Goal: Check status: Check status

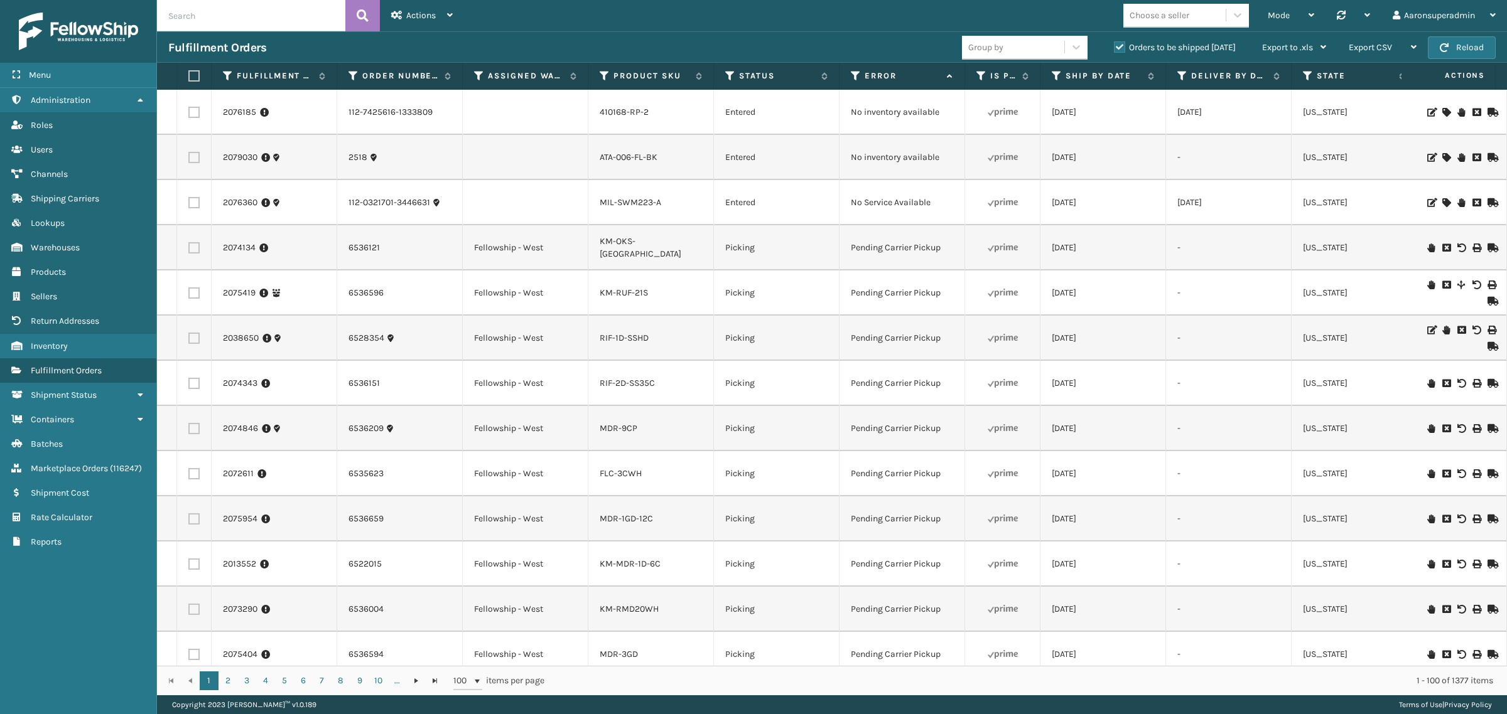
click at [282, 18] on input "text" at bounding box center [251, 15] width 188 height 31
paste input "112-1112999-7461016"
type input "112-1112999-7461016"
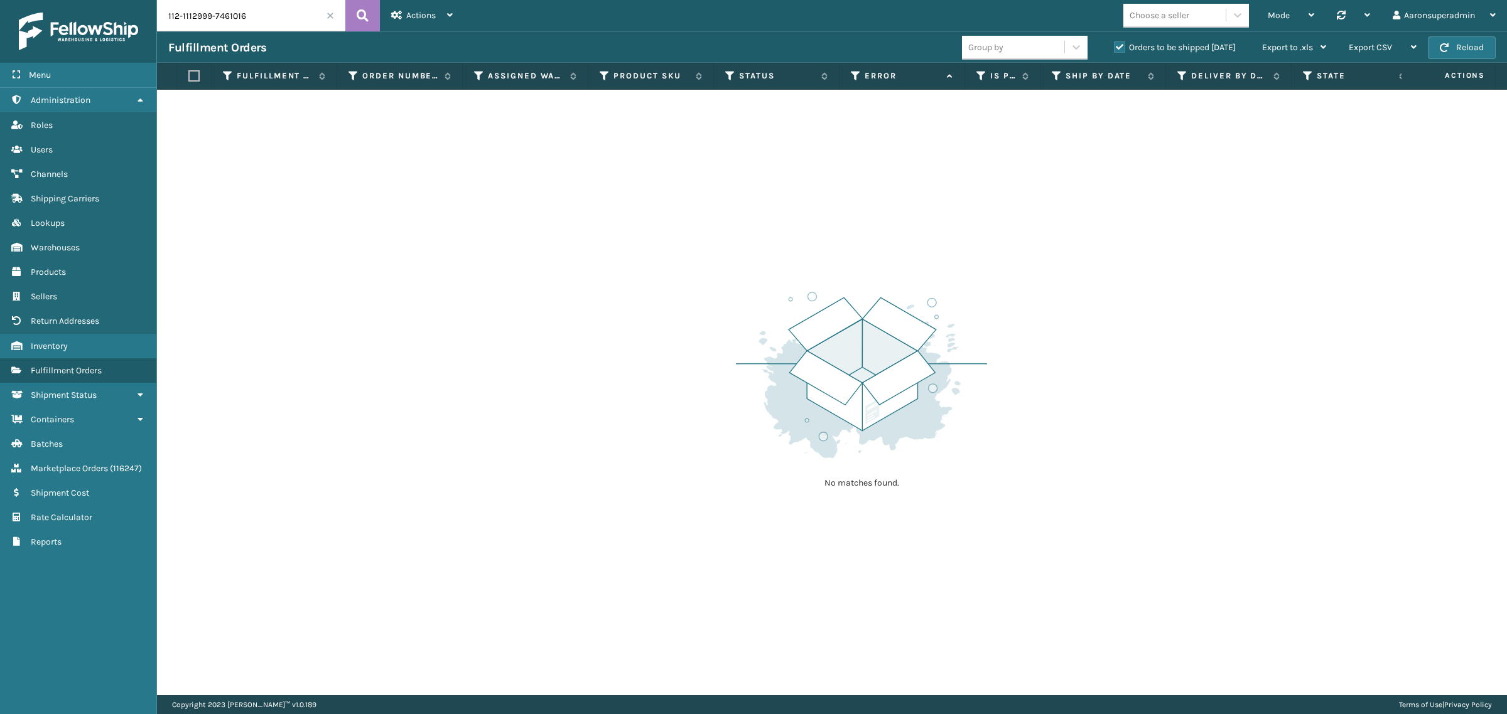
click at [1146, 51] on label "Orders to be shipped [DATE]" at bounding box center [1175, 47] width 122 height 11
click at [1114, 48] on input "Orders to be shipped [DATE]" at bounding box center [1114, 44] width 1 height 8
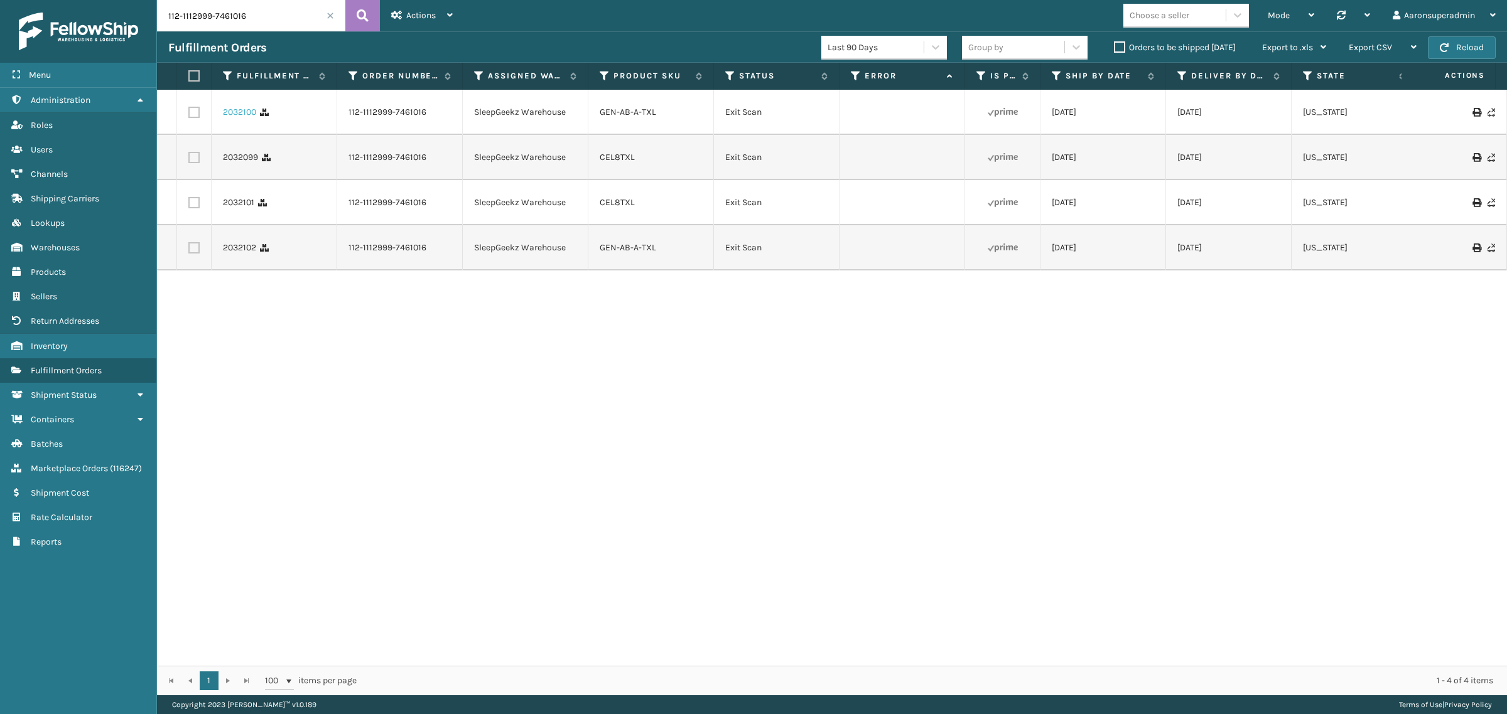
click at [234, 113] on link "2032100" at bounding box center [239, 112] width 33 height 13
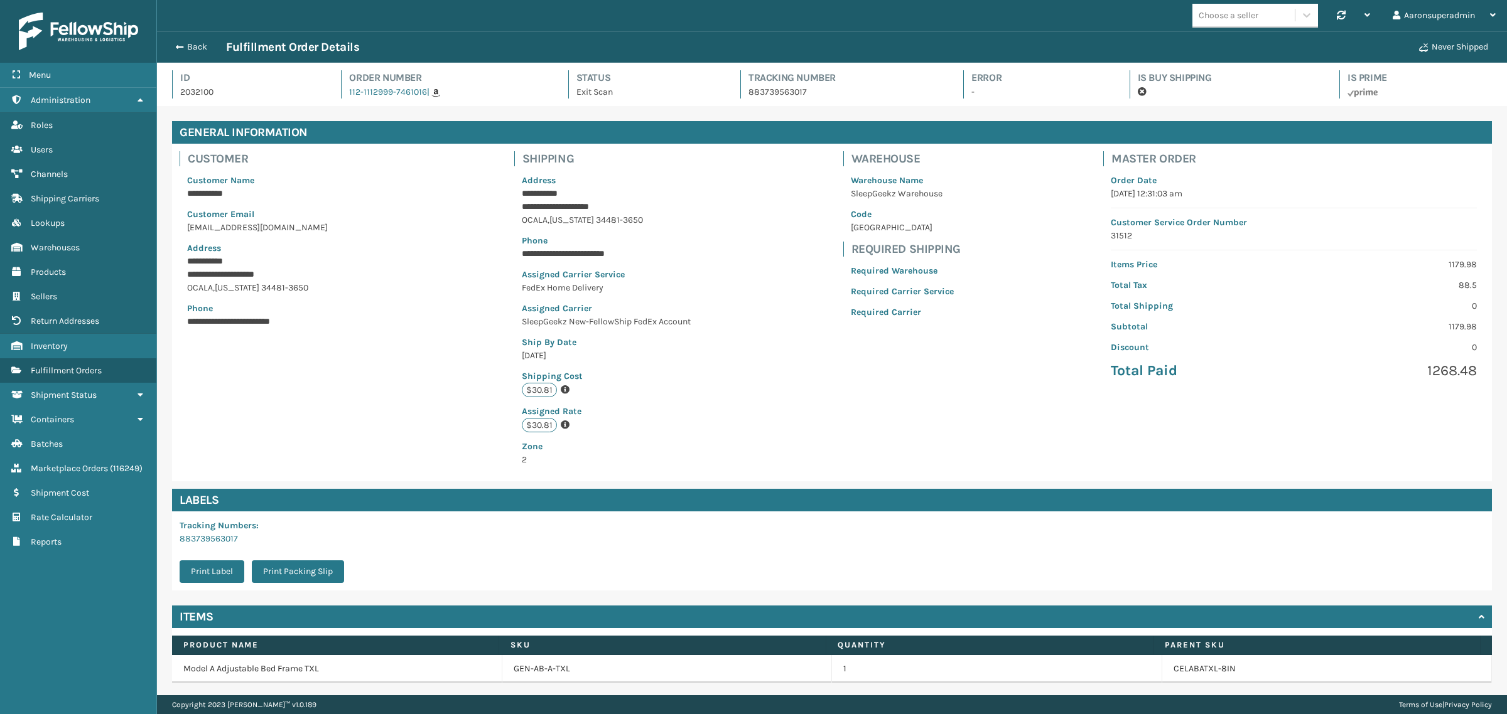
scroll to position [41, 0]
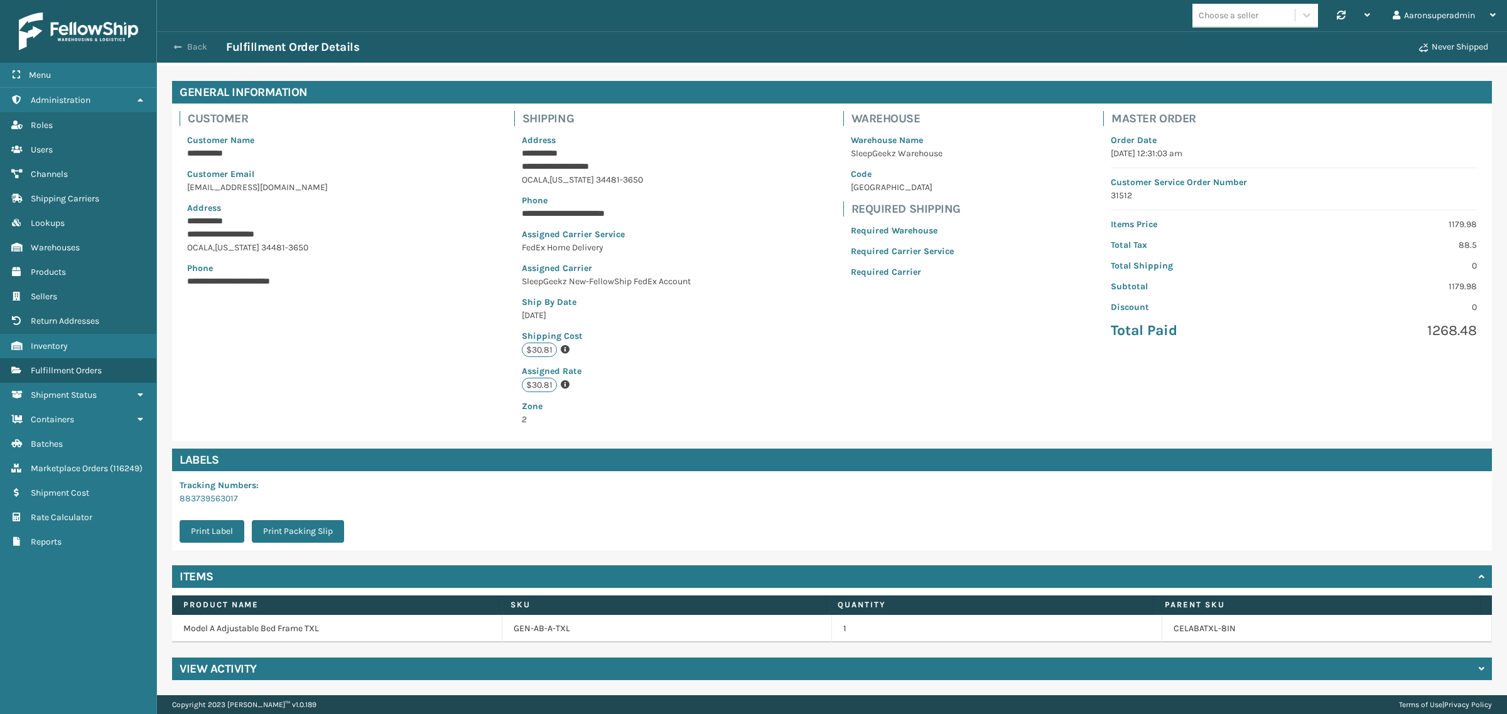
click at [187, 43] on button "Back" at bounding box center [197, 46] width 58 height 11
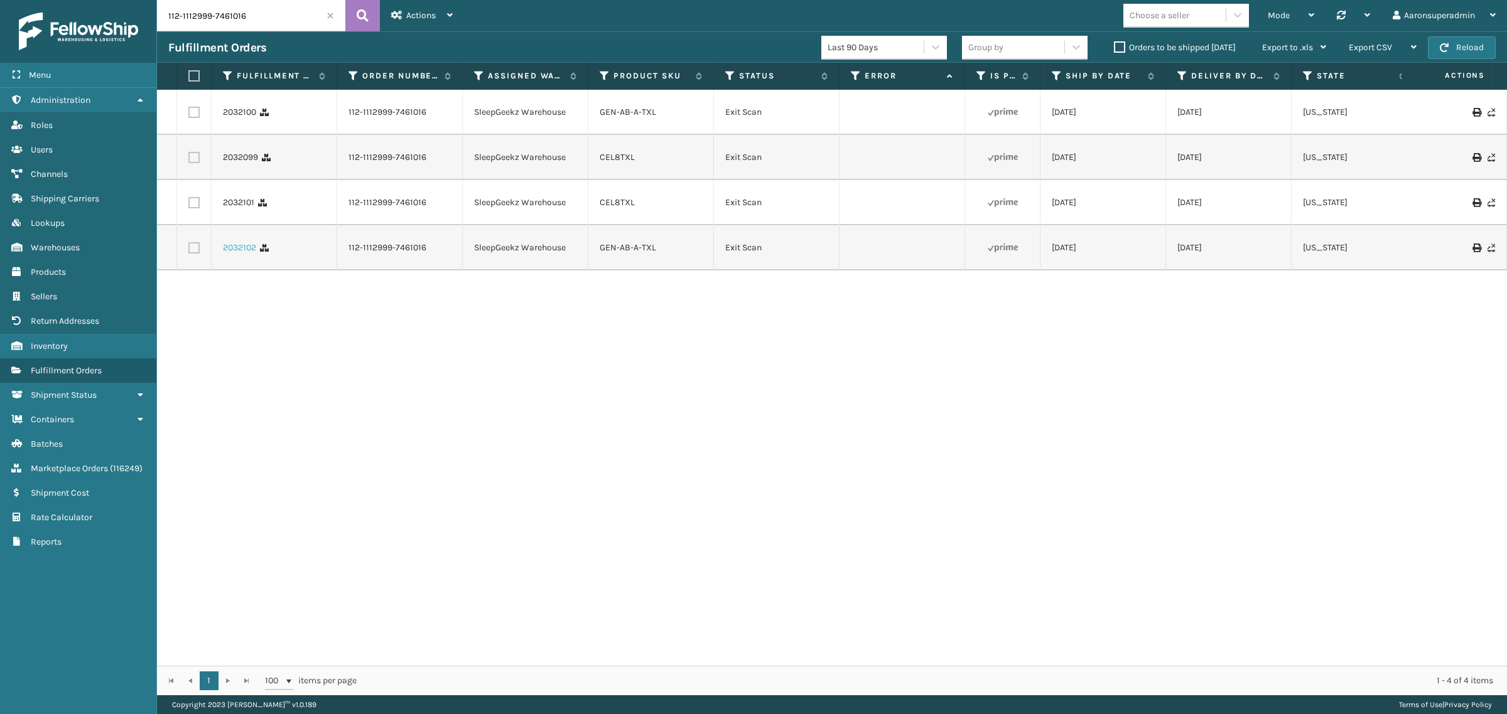
click at [248, 254] on link "2032102" at bounding box center [239, 248] width 33 height 13
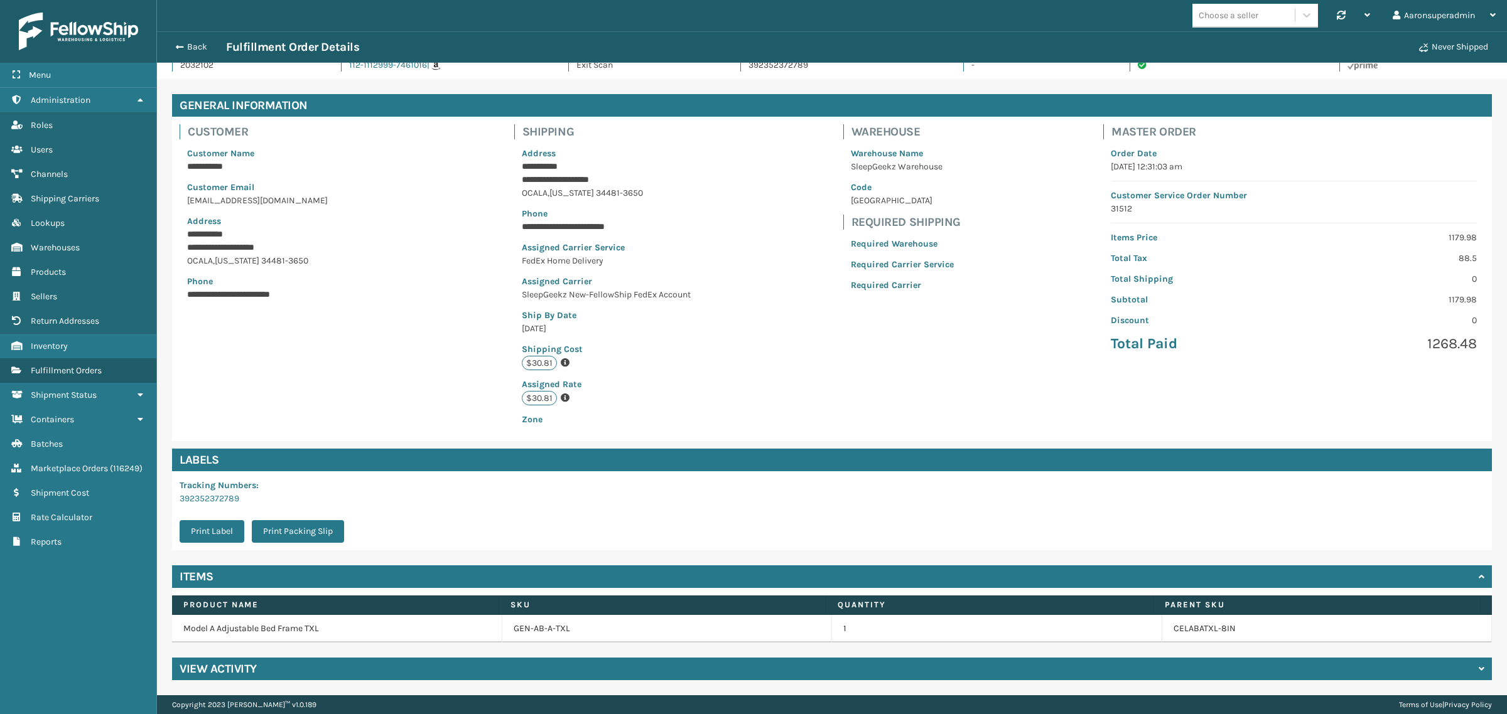
click at [223, 667] on h4 "View Activity" at bounding box center [218, 669] width 77 height 15
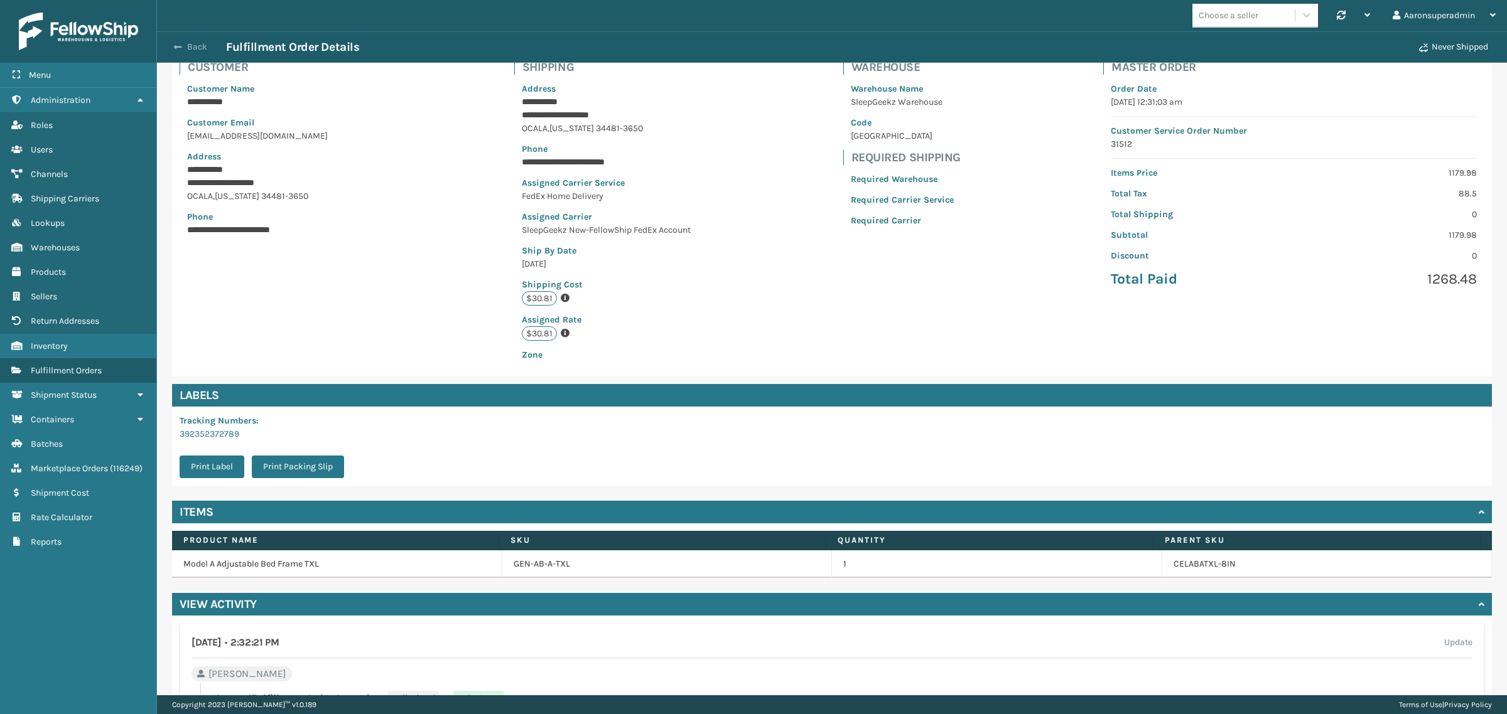
click at [196, 45] on button "Back" at bounding box center [197, 46] width 58 height 11
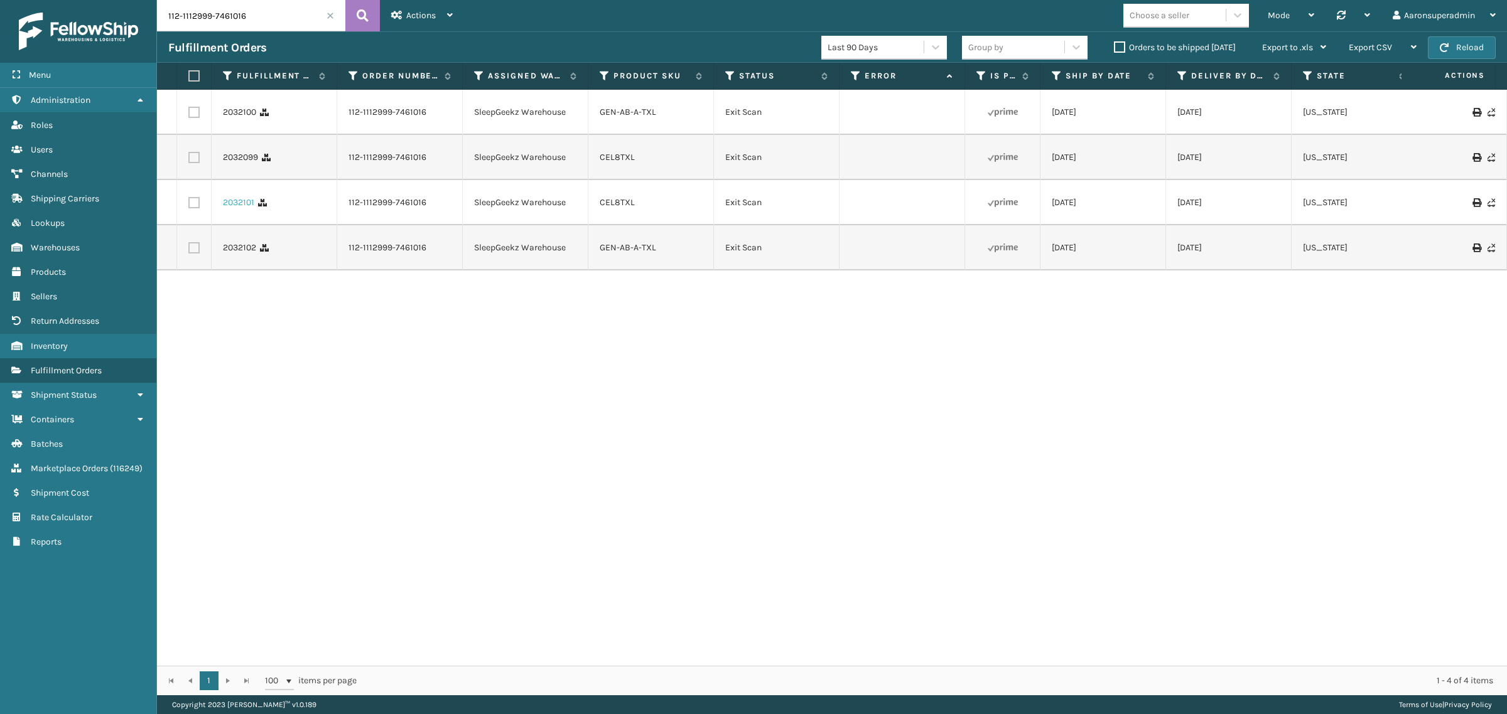
click at [227, 209] on link "2032101" at bounding box center [238, 202] width 31 height 13
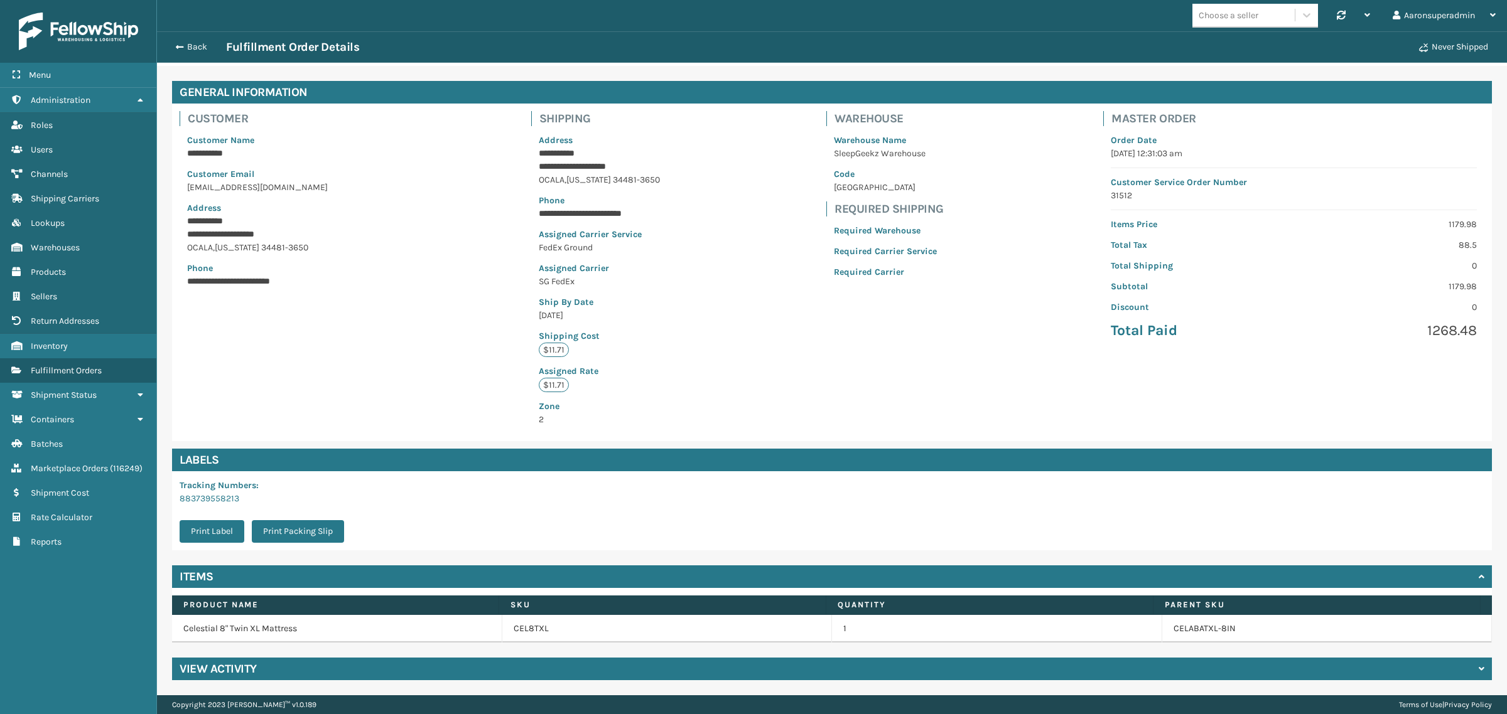
drag, startPoint x: 220, startPoint y: 674, endPoint x: 234, endPoint y: 670, distance: 14.2
click at [222, 674] on h4 "View Activity" at bounding box center [218, 669] width 77 height 15
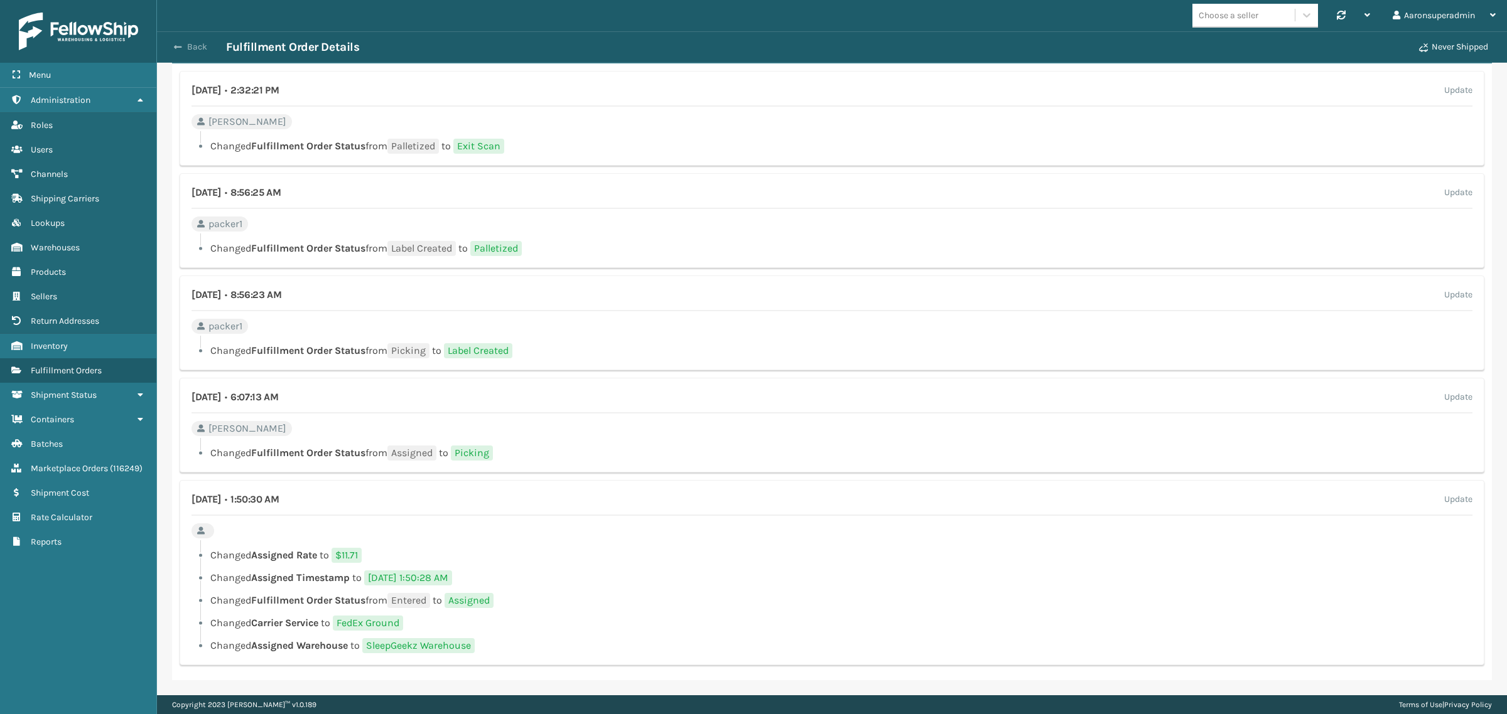
click at [183, 44] on button "Back" at bounding box center [197, 46] width 58 height 11
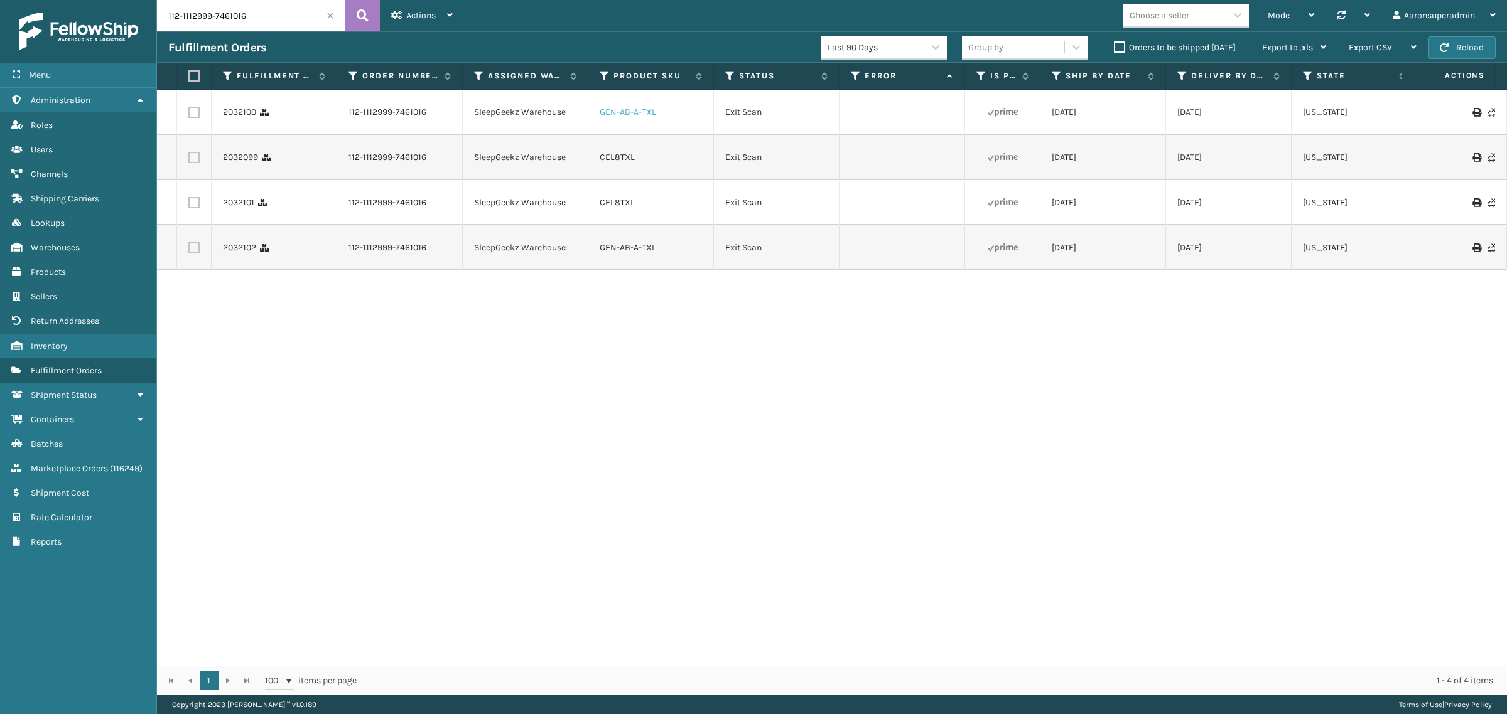
click at [603, 112] on link "GEN-AB-A-TXL" at bounding box center [628, 112] width 56 height 11
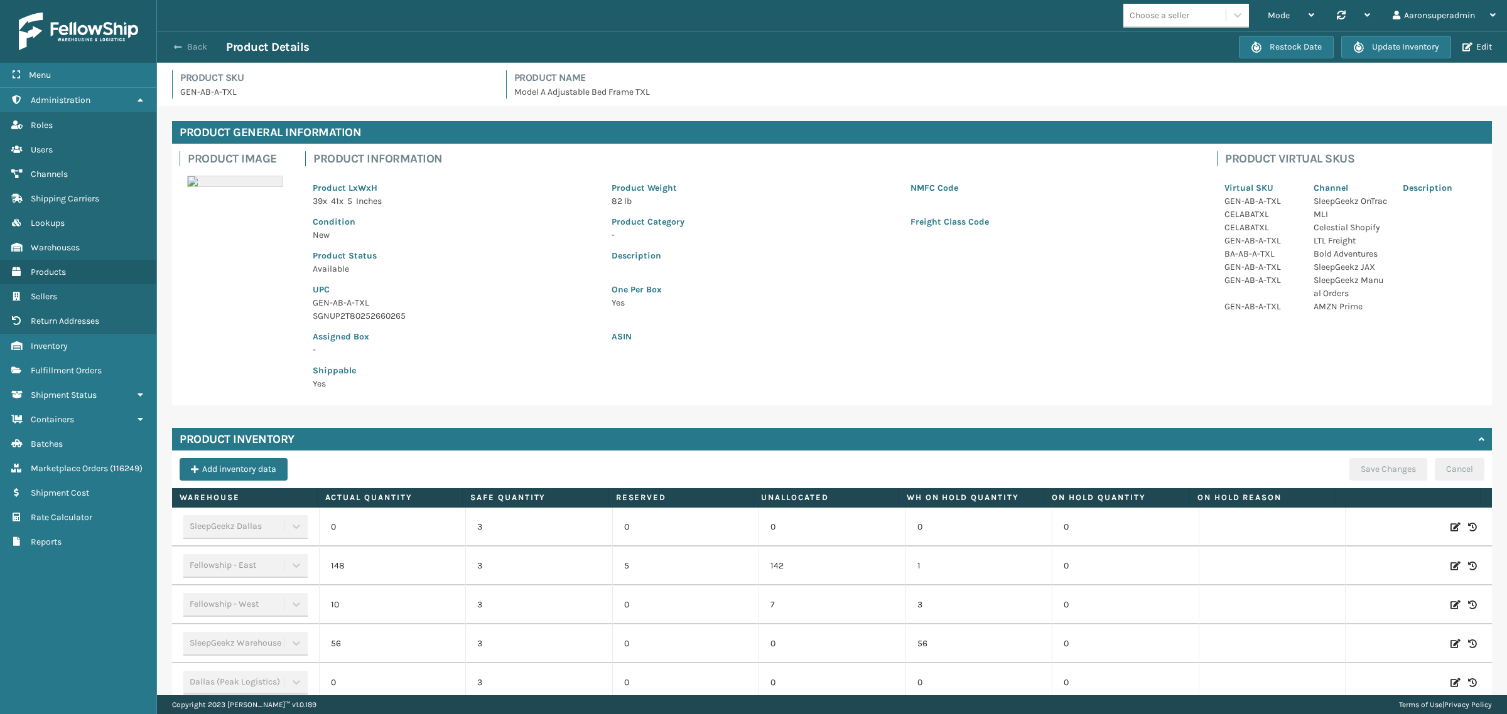
click at [186, 45] on button "Back" at bounding box center [197, 46] width 58 height 11
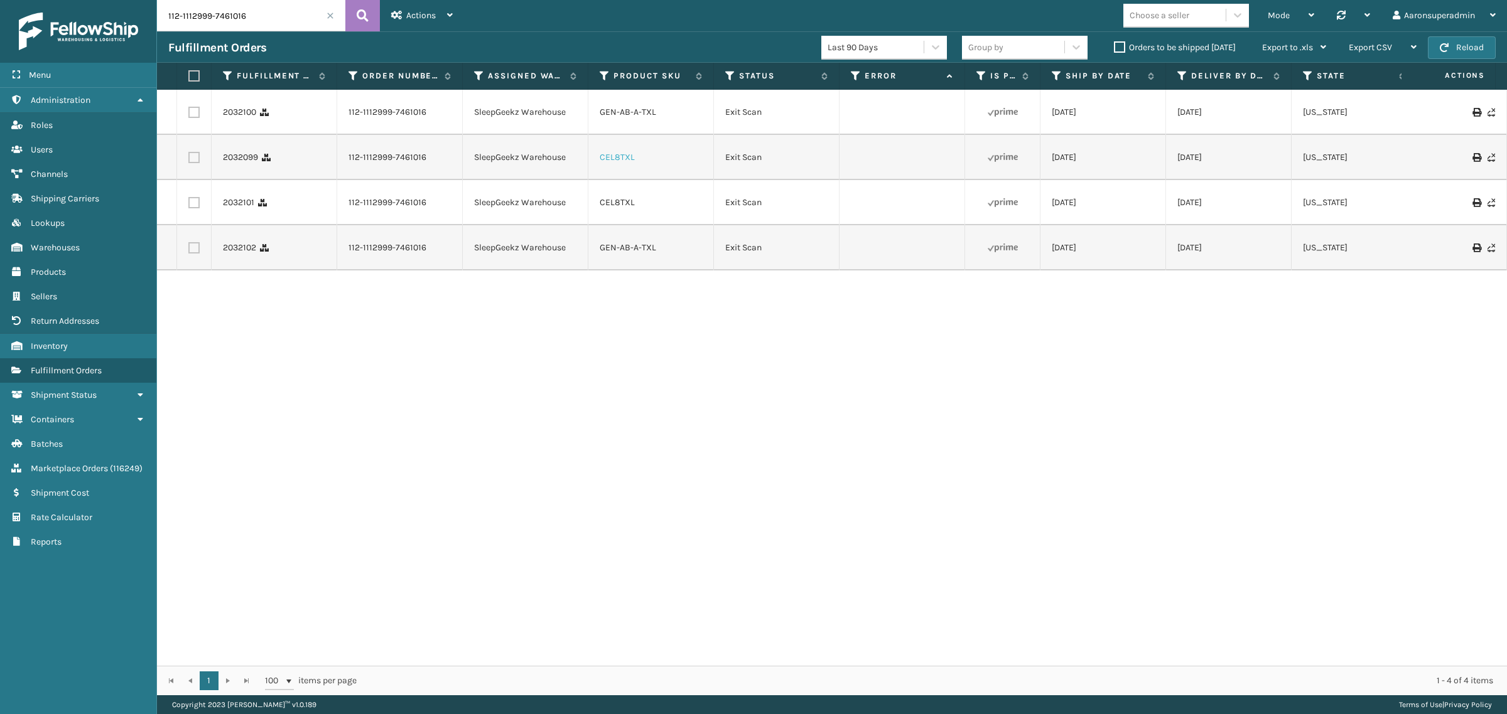
click at [607, 163] on link "CEL8TXL" at bounding box center [617, 157] width 35 height 11
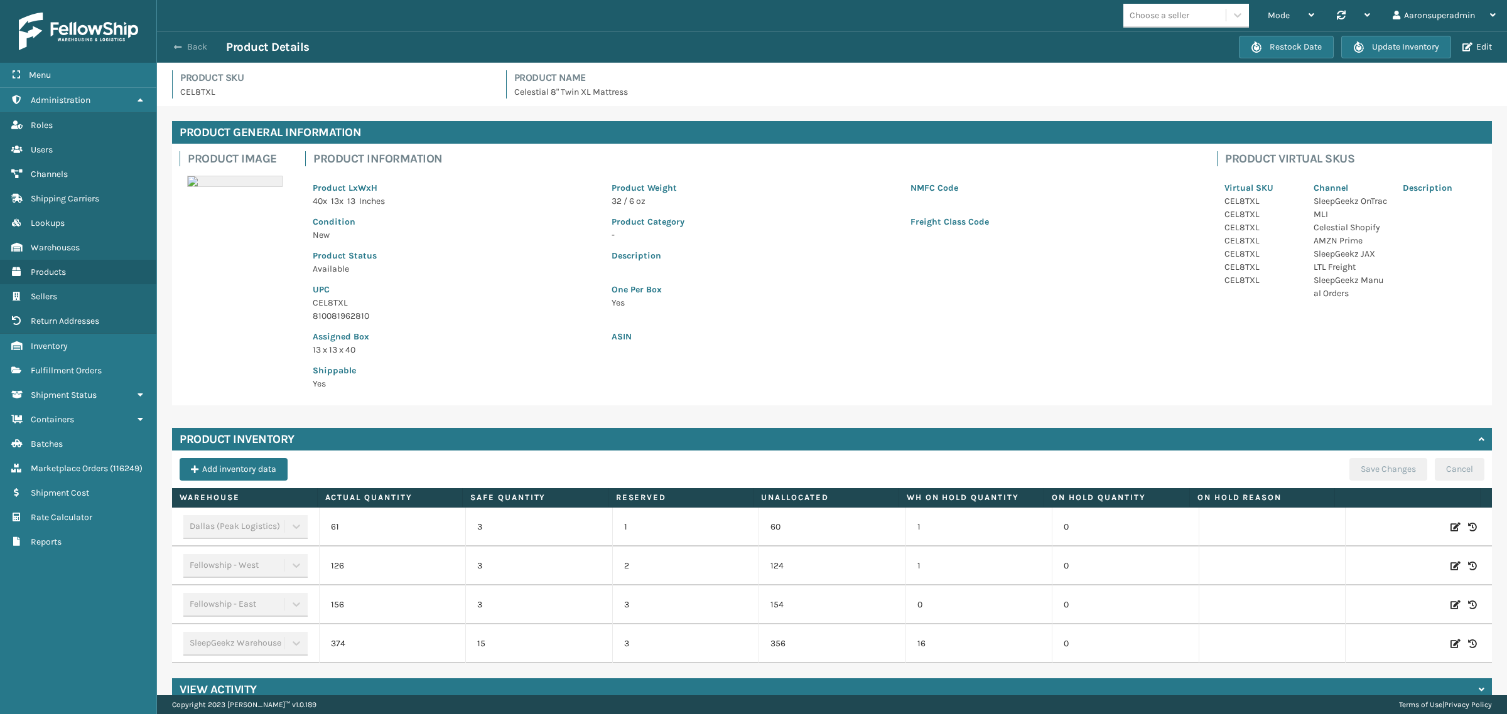
click at [183, 48] on button "Back" at bounding box center [197, 46] width 58 height 11
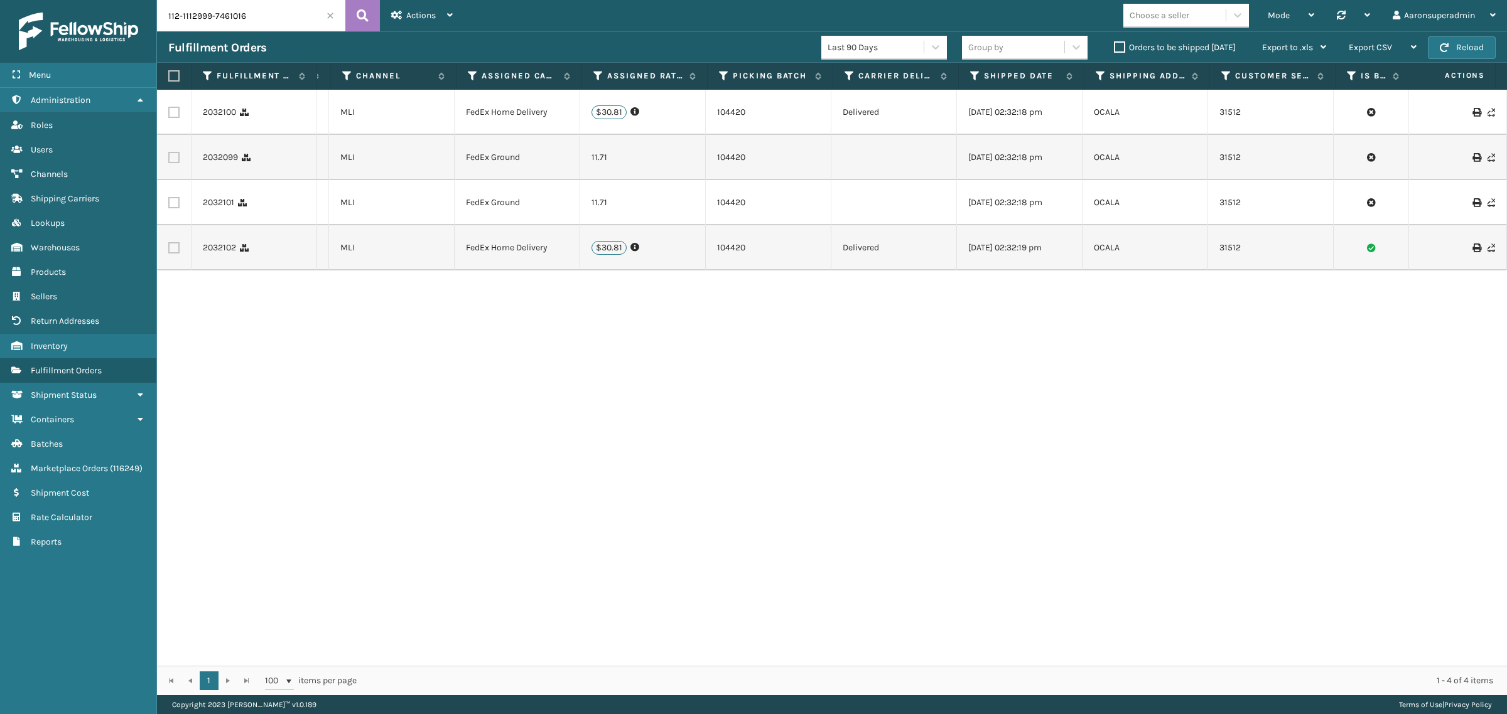
scroll to position [0, 1716]
click at [1487, 162] on icon at bounding box center [1491, 157] width 8 height 9
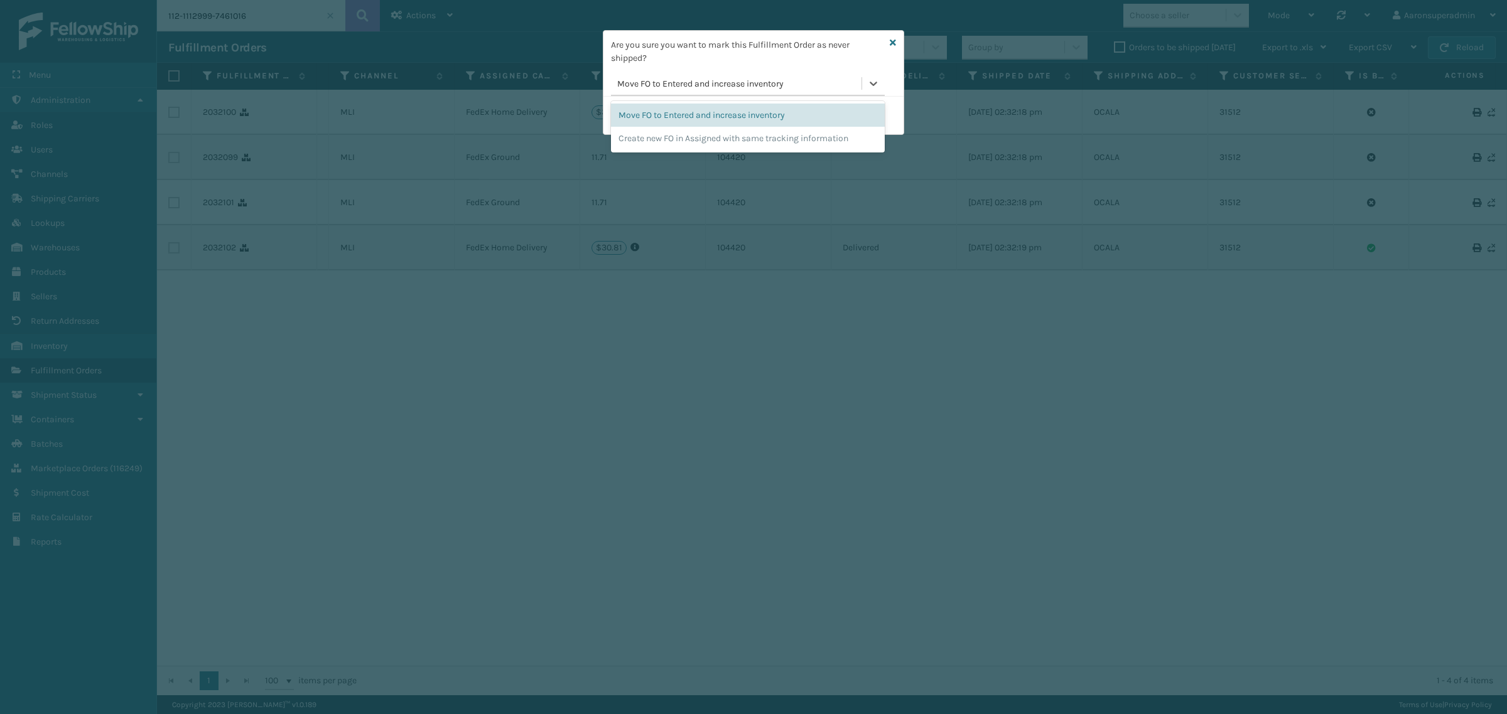
click at [720, 85] on div "Move FO to Entered and increase inventory" at bounding box center [739, 83] width 245 height 13
click at [691, 135] on div "Create new FO in Assigned with same tracking information" at bounding box center [748, 138] width 274 height 23
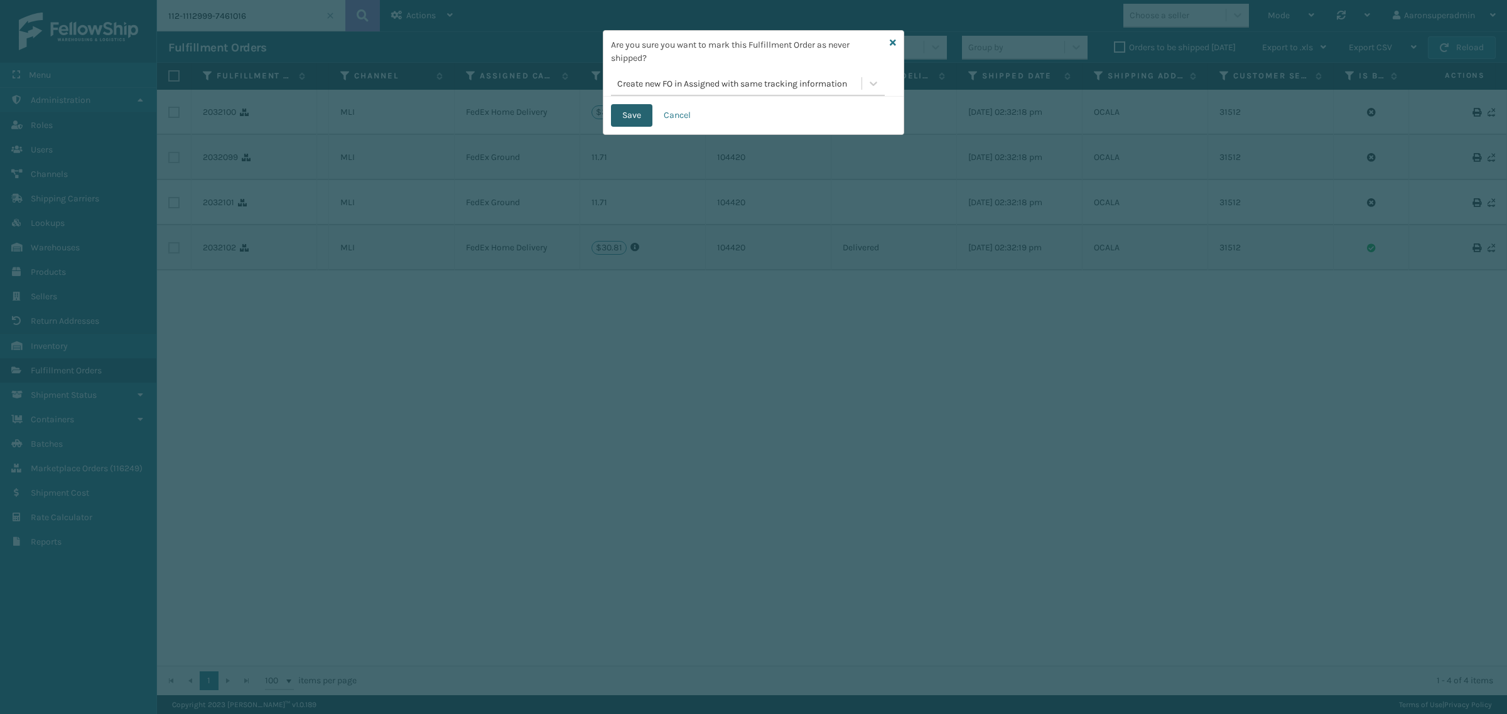
click at [634, 114] on button "Save" at bounding box center [631, 115] width 41 height 23
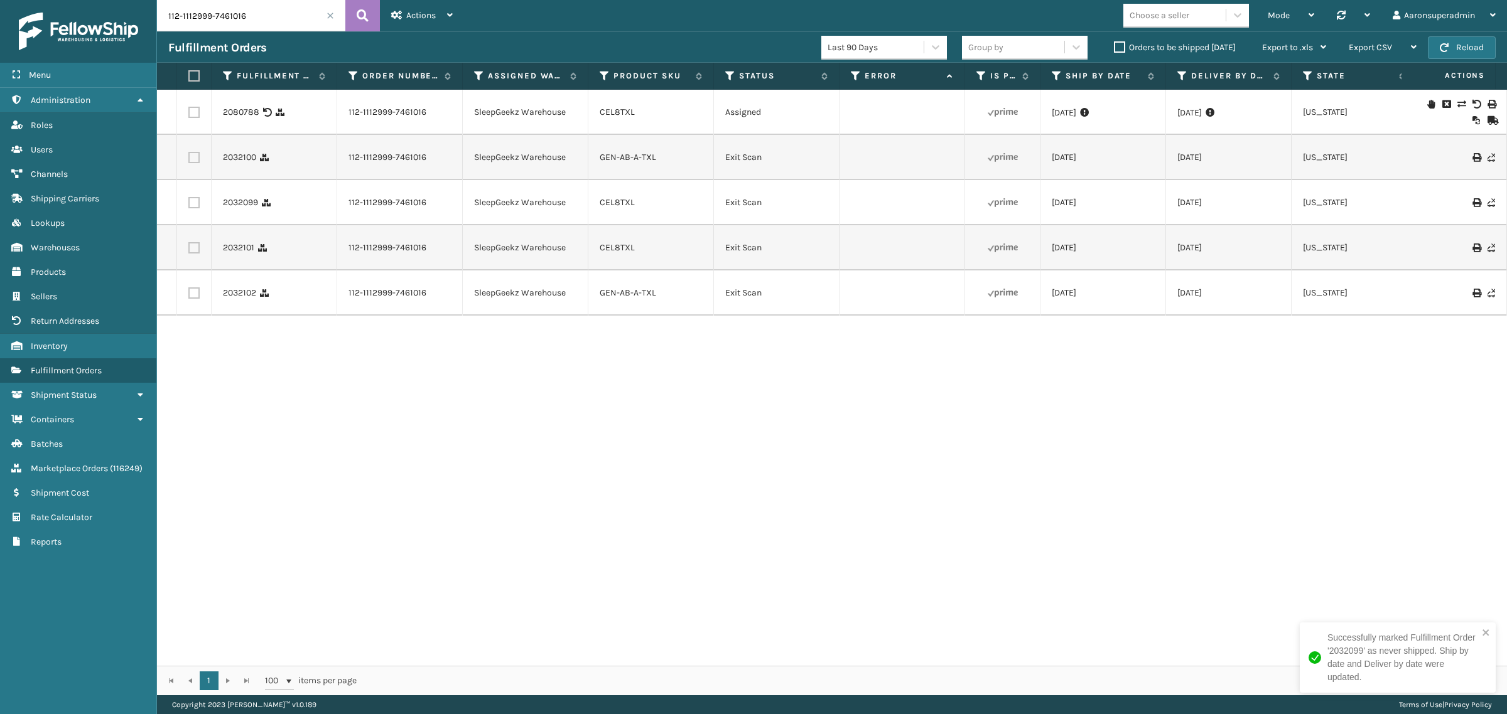
click at [1457, 102] on icon at bounding box center [1461, 104] width 8 height 9
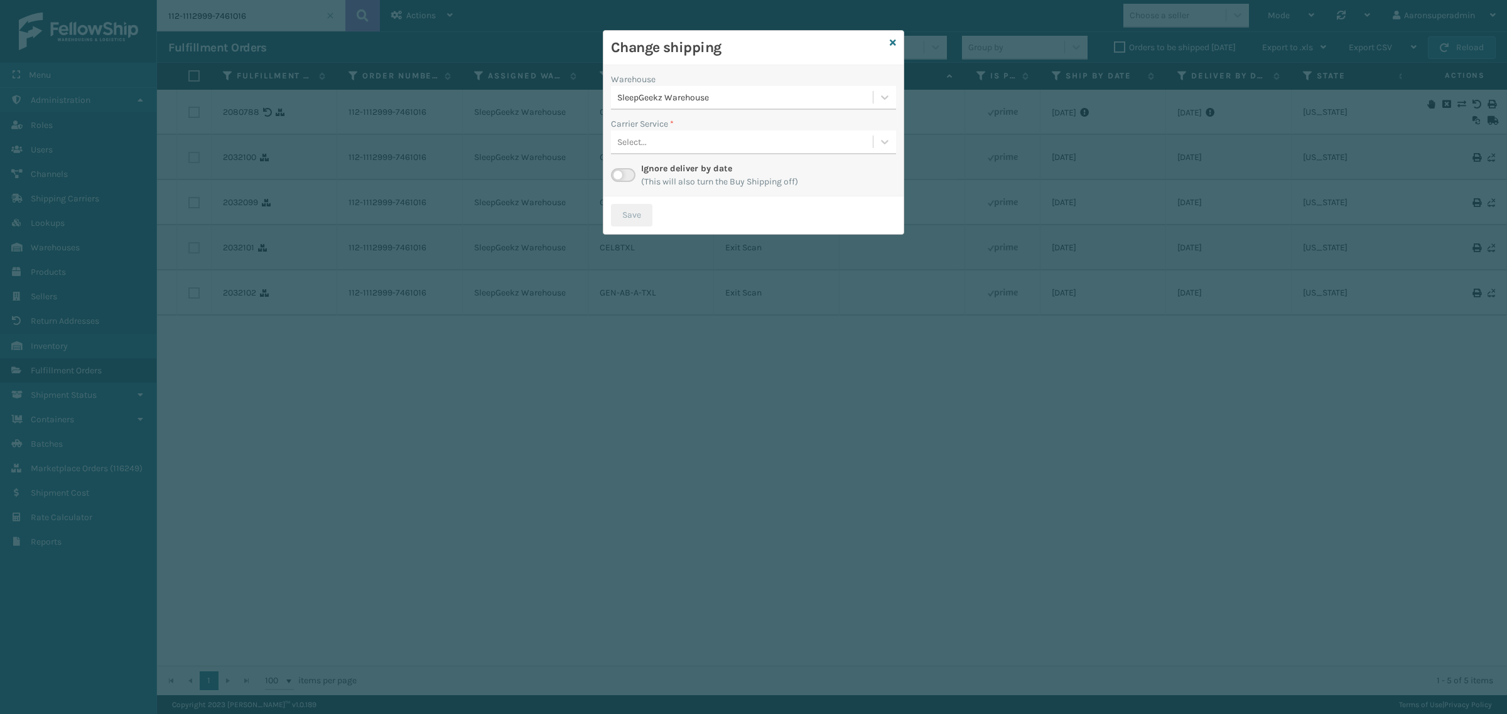
click at [705, 137] on div "Select..." at bounding box center [742, 142] width 262 height 21
click at [696, 129] on div "Carrier Service *" at bounding box center [753, 123] width 285 height 13
click at [631, 168] on div at bounding box center [623, 175] width 24 height 14
click at [619, 176] on label at bounding box center [623, 175] width 24 height 14
click at [619, 176] on input "checkbox" at bounding box center [615, 172] width 8 height 8
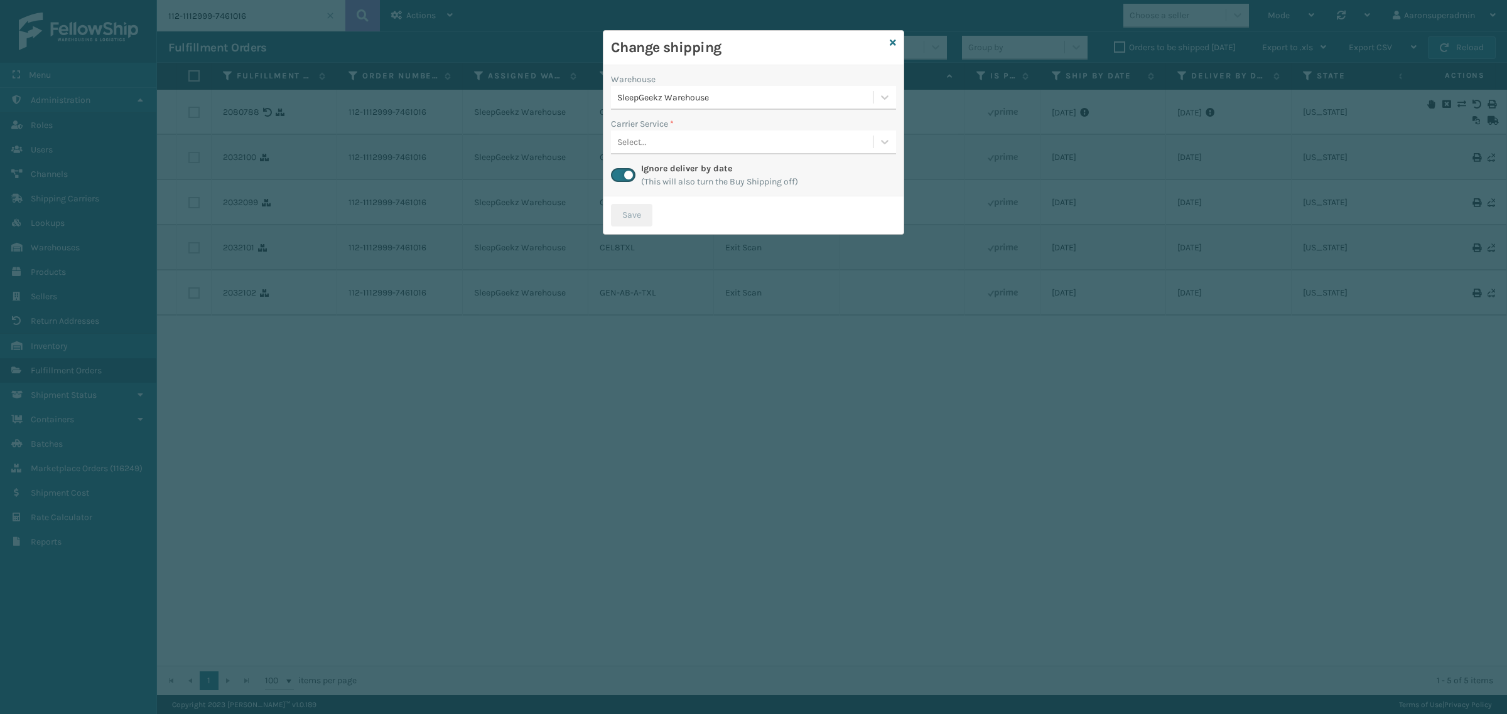
click at [682, 146] on div "Select..." at bounding box center [742, 142] width 262 height 21
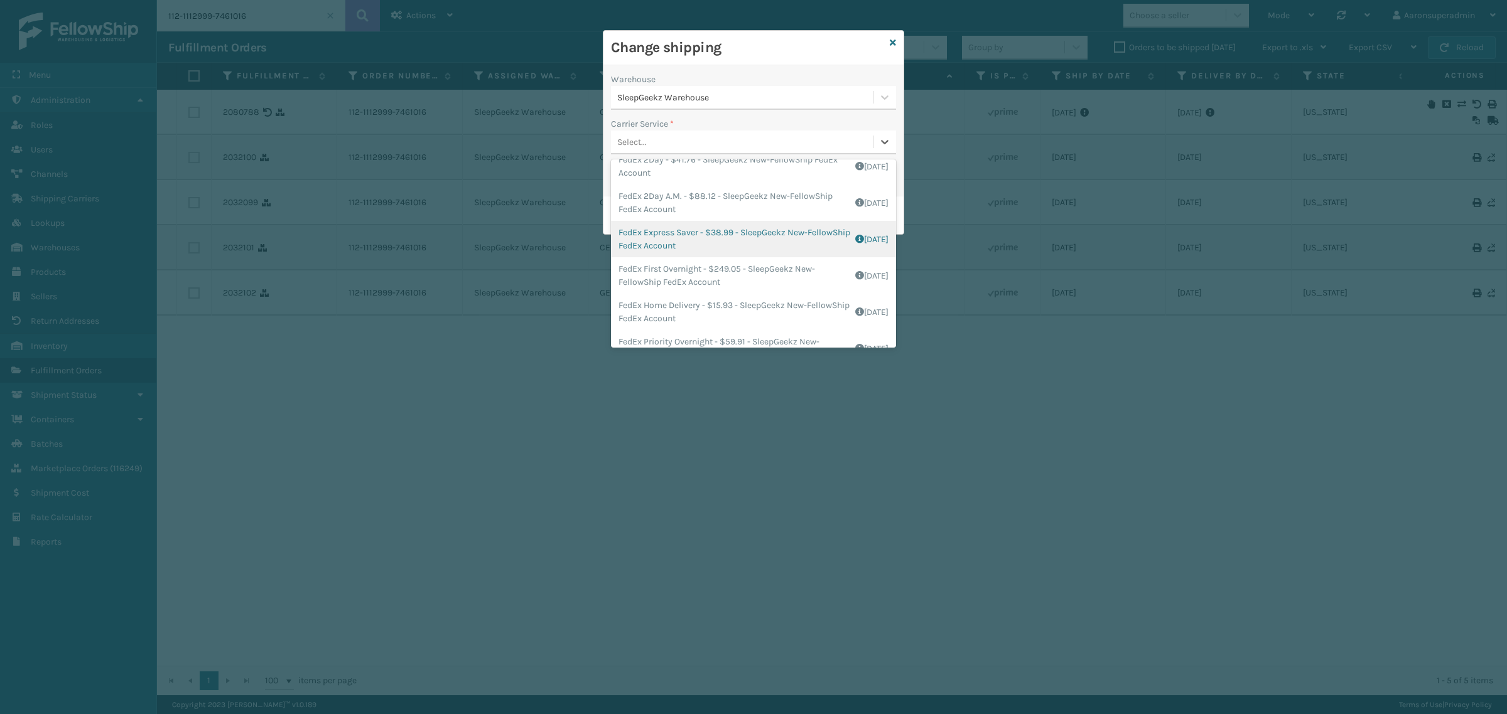
scroll to position [0, 0]
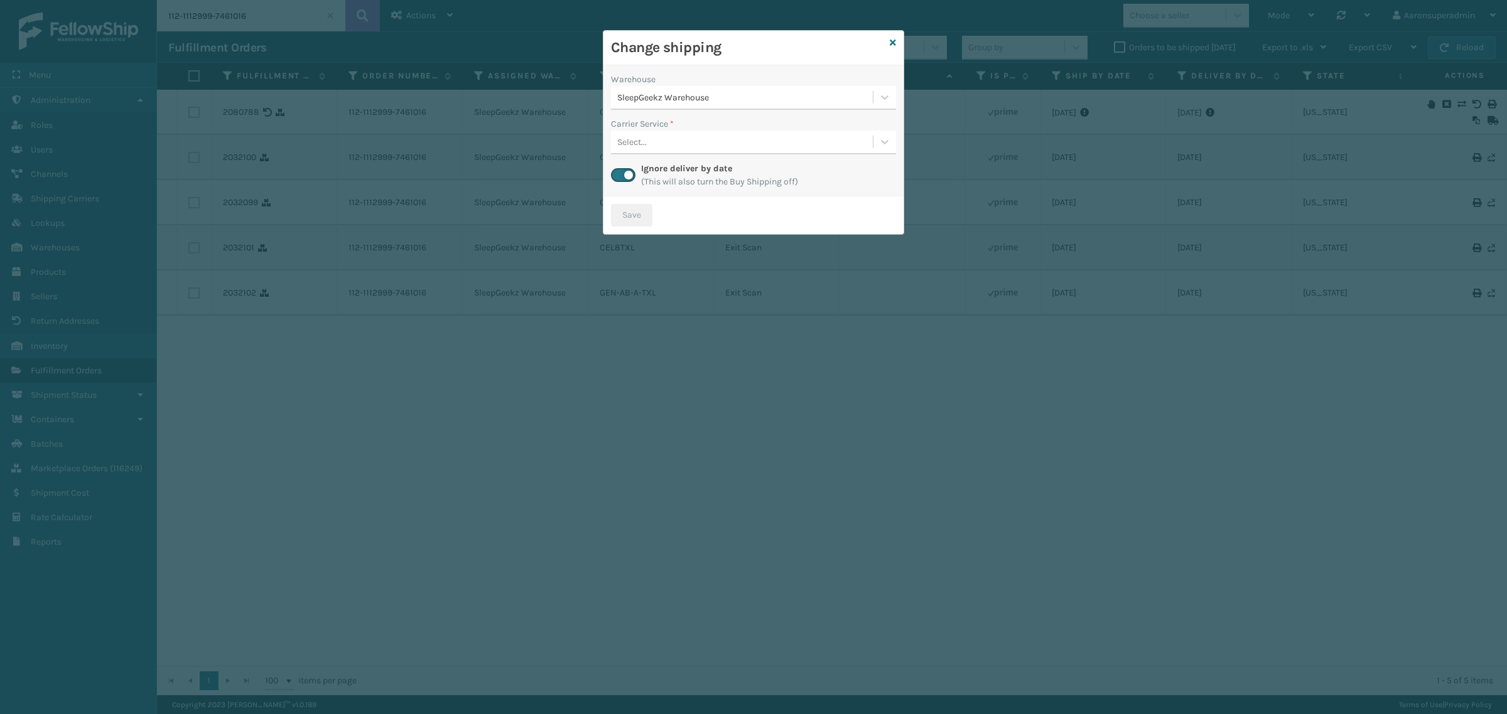
click at [896, 42] on div "Change shipping" at bounding box center [753, 48] width 300 height 35
click at [890, 42] on icon at bounding box center [893, 42] width 6 height 9
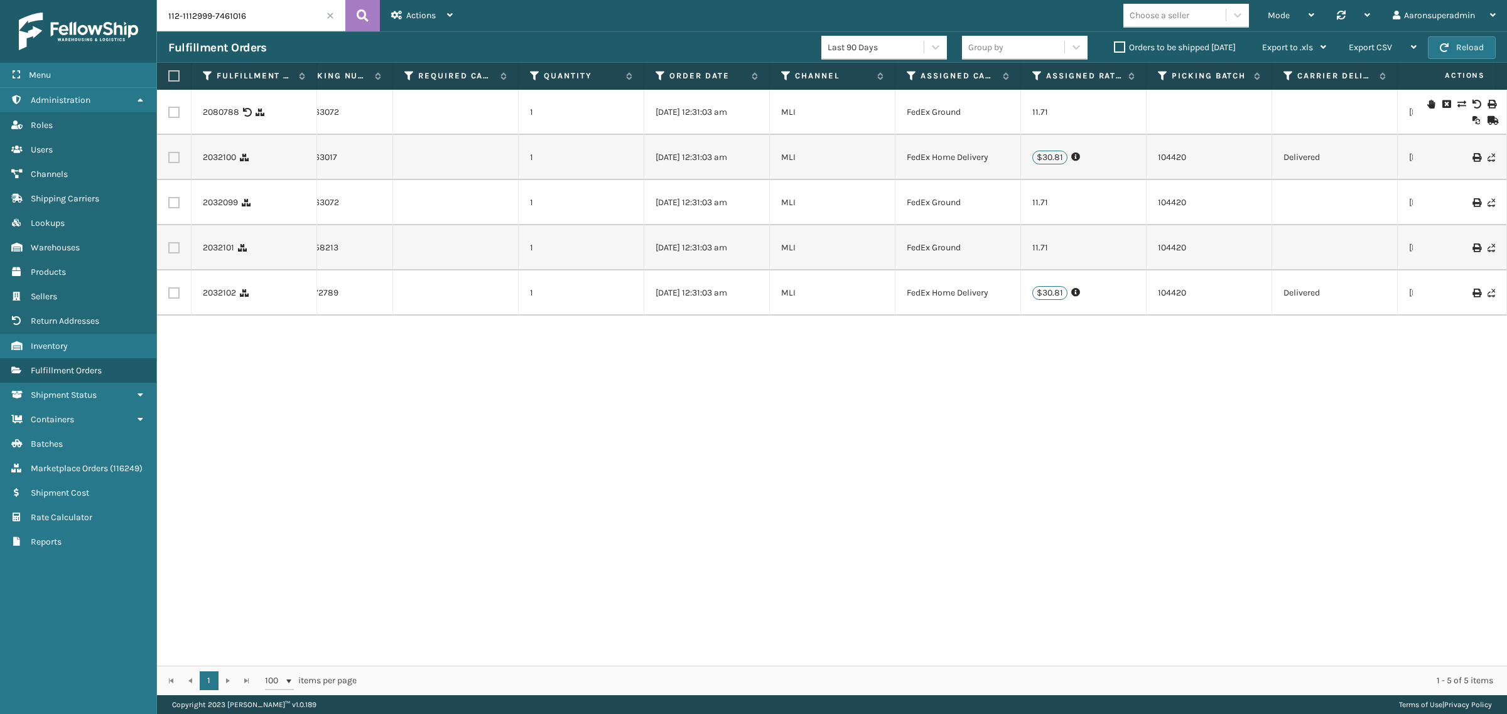
scroll to position [0, 1750]
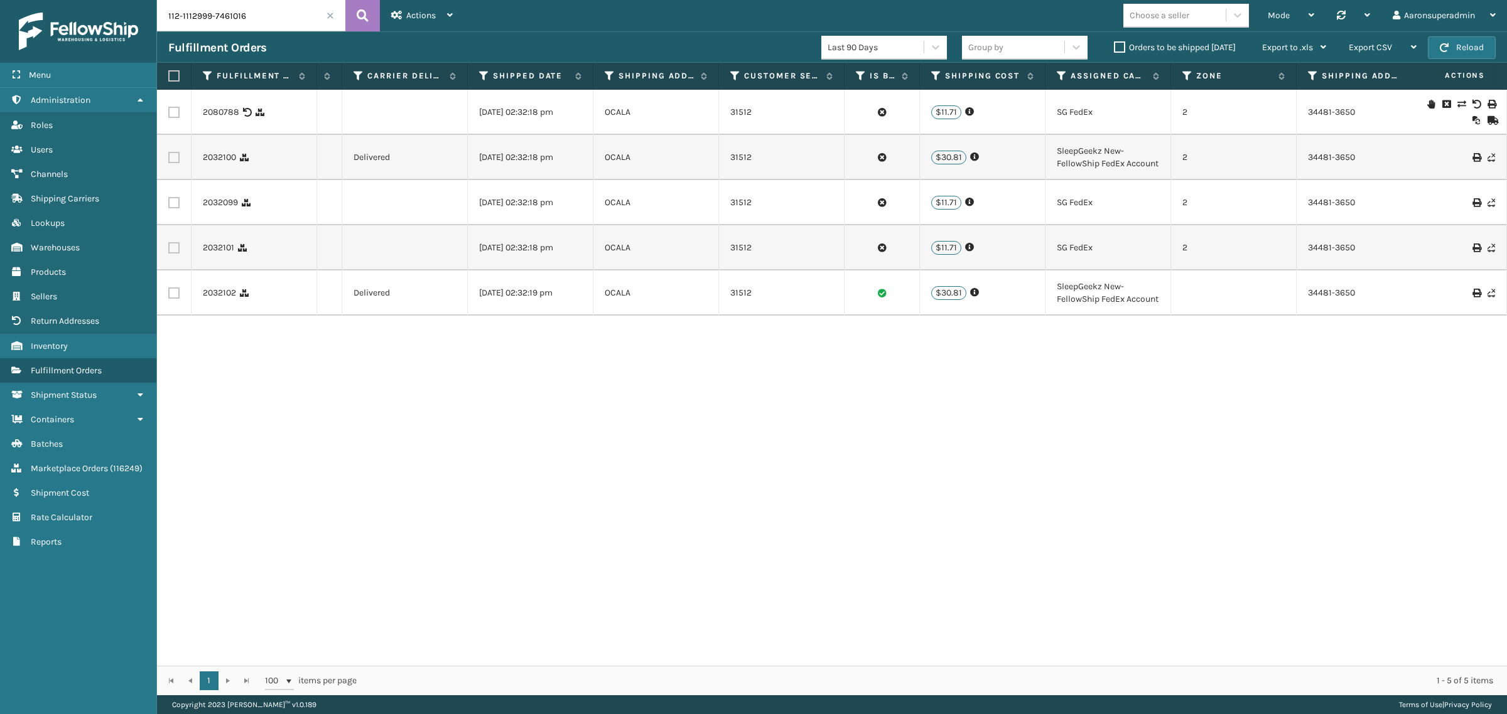
click at [1171, 72] on th "Zone" at bounding box center [1234, 76] width 126 height 27
click at [1166, 73] on span at bounding box center [1167, 195] width 4 height 264
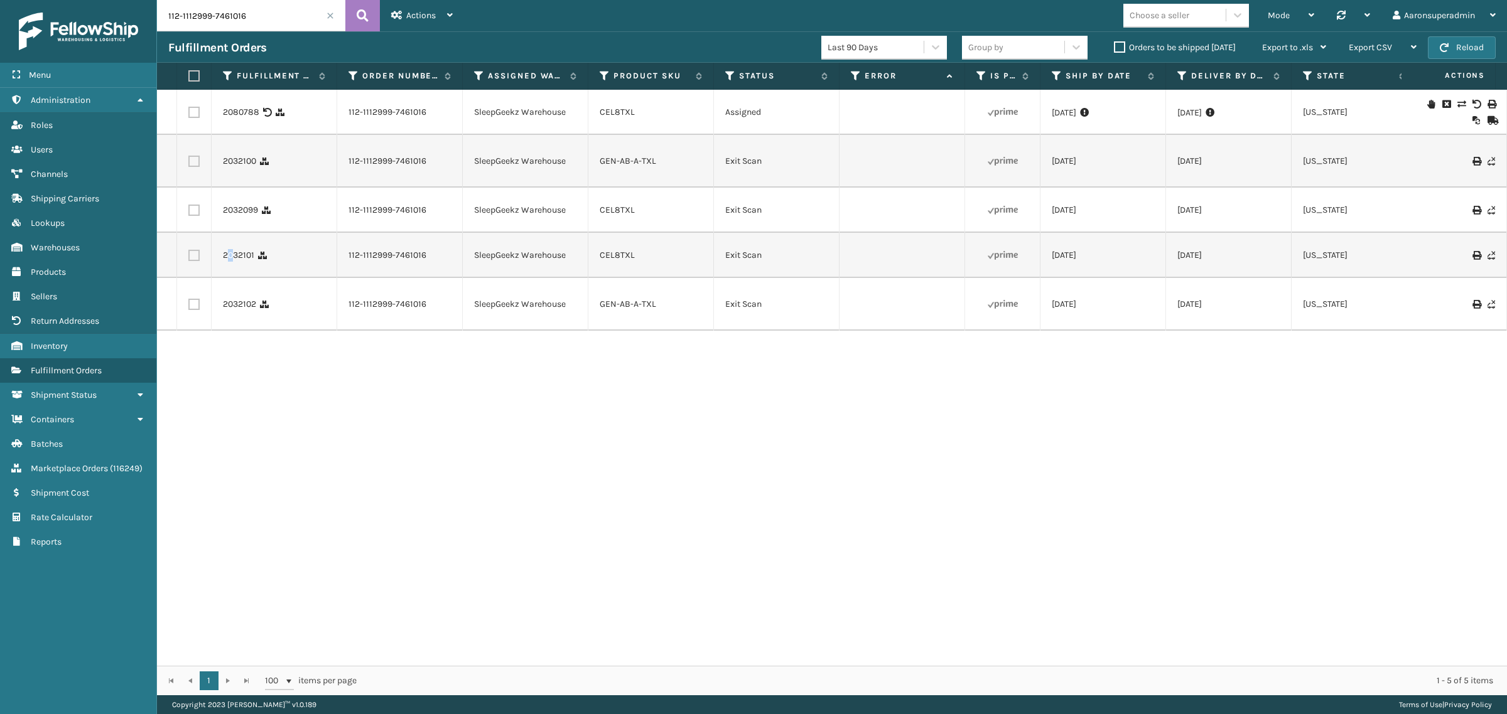
drag, startPoint x: 229, startPoint y: 255, endPoint x: 234, endPoint y: 277, distance: 23.2
click at [234, 271] on td "2032101" at bounding box center [275, 255] width 126 height 45
click at [1442, 105] on icon at bounding box center [1446, 104] width 8 height 9
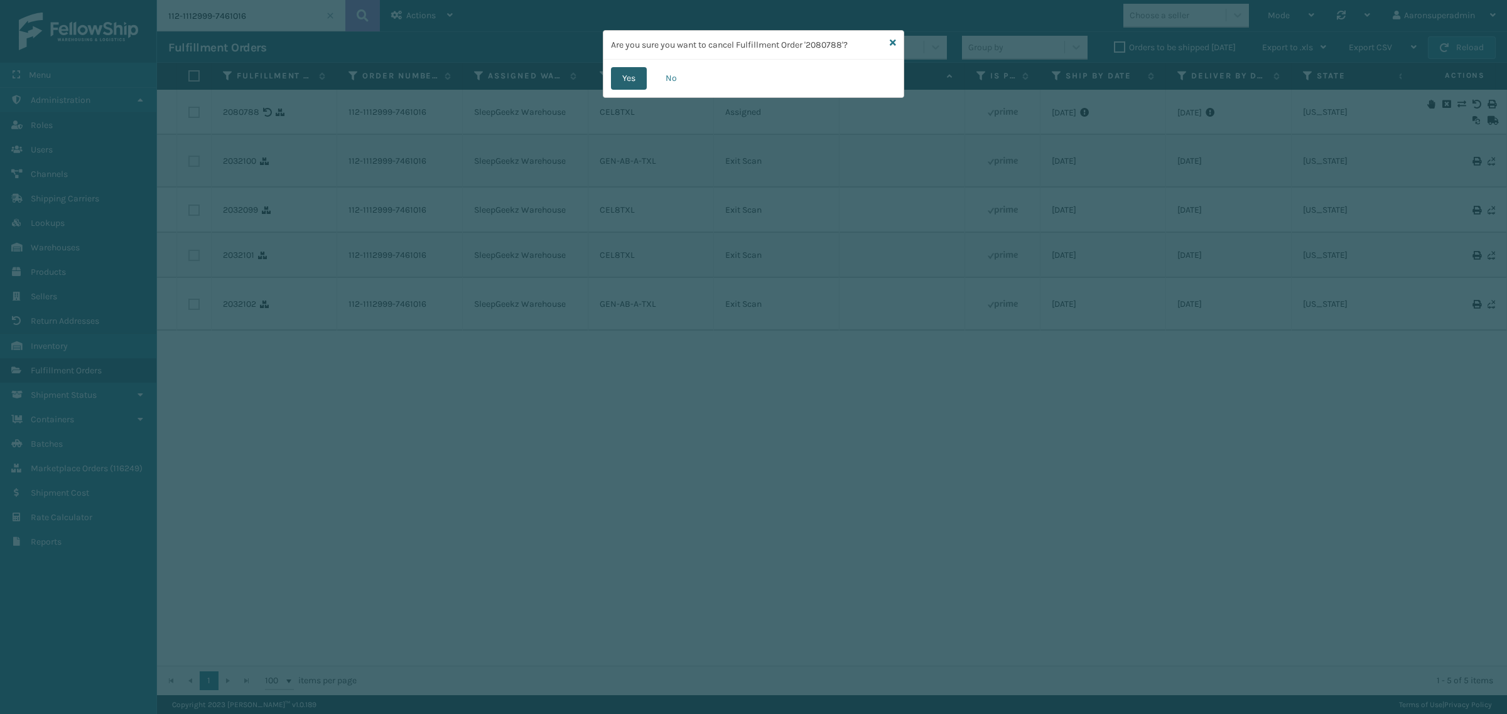
click at [641, 80] on button "Yes" at bounding box center [629, 78] width 36 height 23
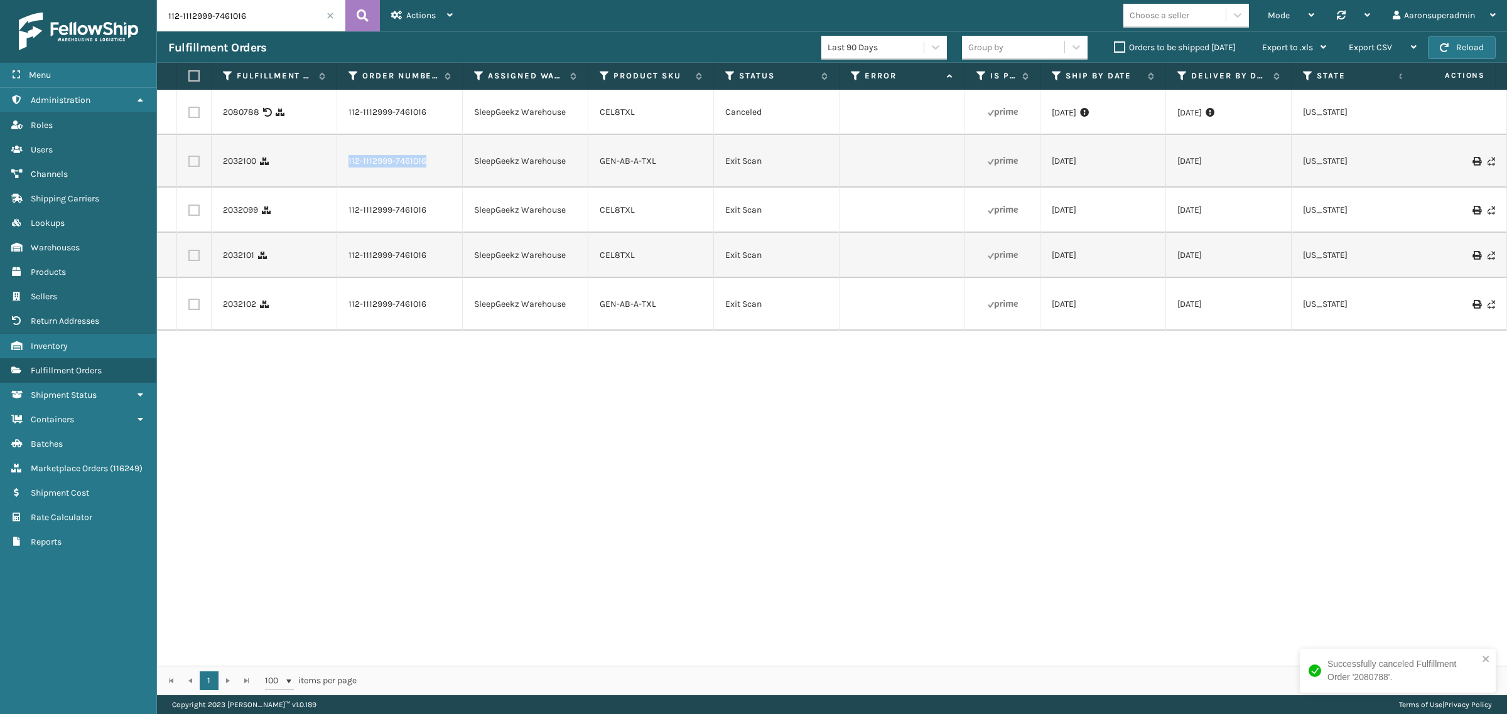
drag, startPoint x: 312, startPoint y: 162, endPoint x: 400, endPoint y: 159, distance: 87.9
copy tr "112-1112999-7461016"
click at [237, 167] on link "2032100" at bounding box center [239, 161] width 33 height 13
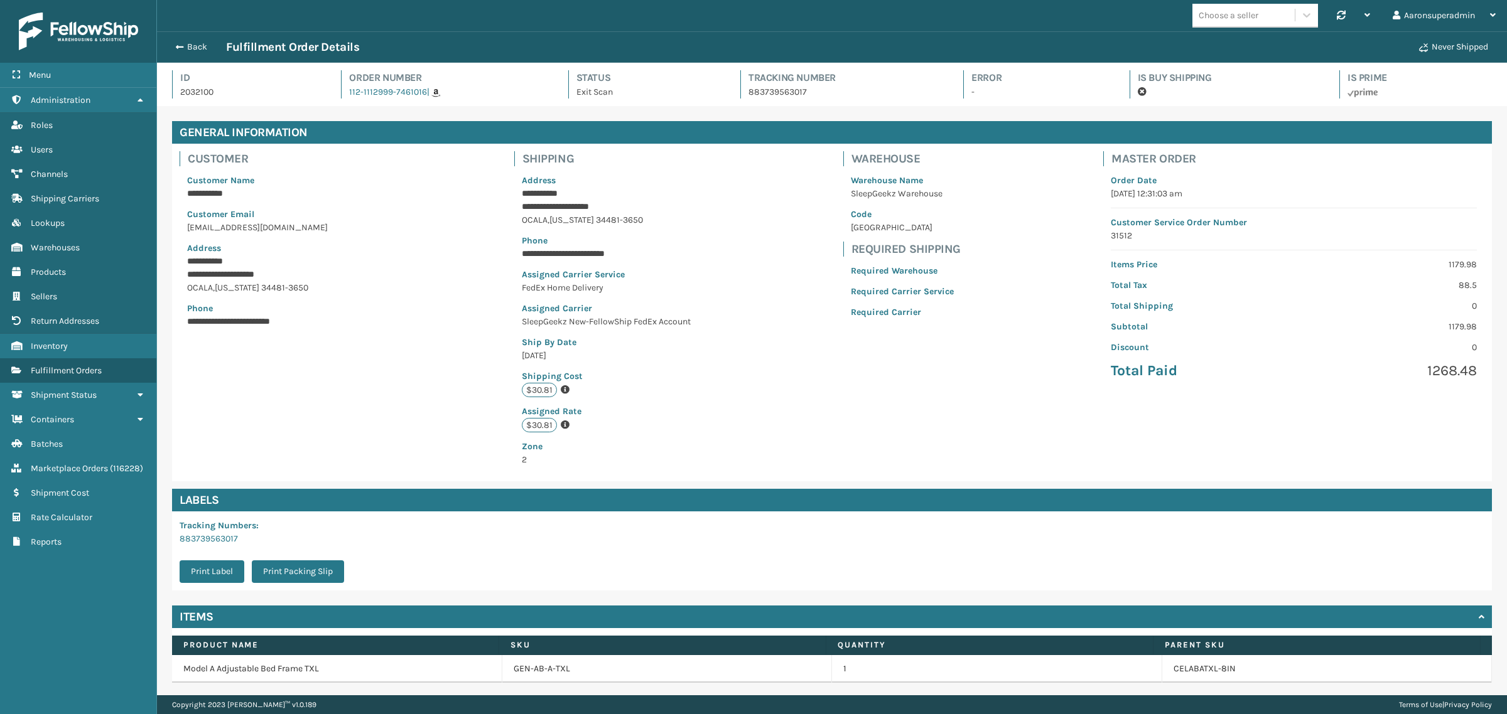
scroll to position [30, 1350]
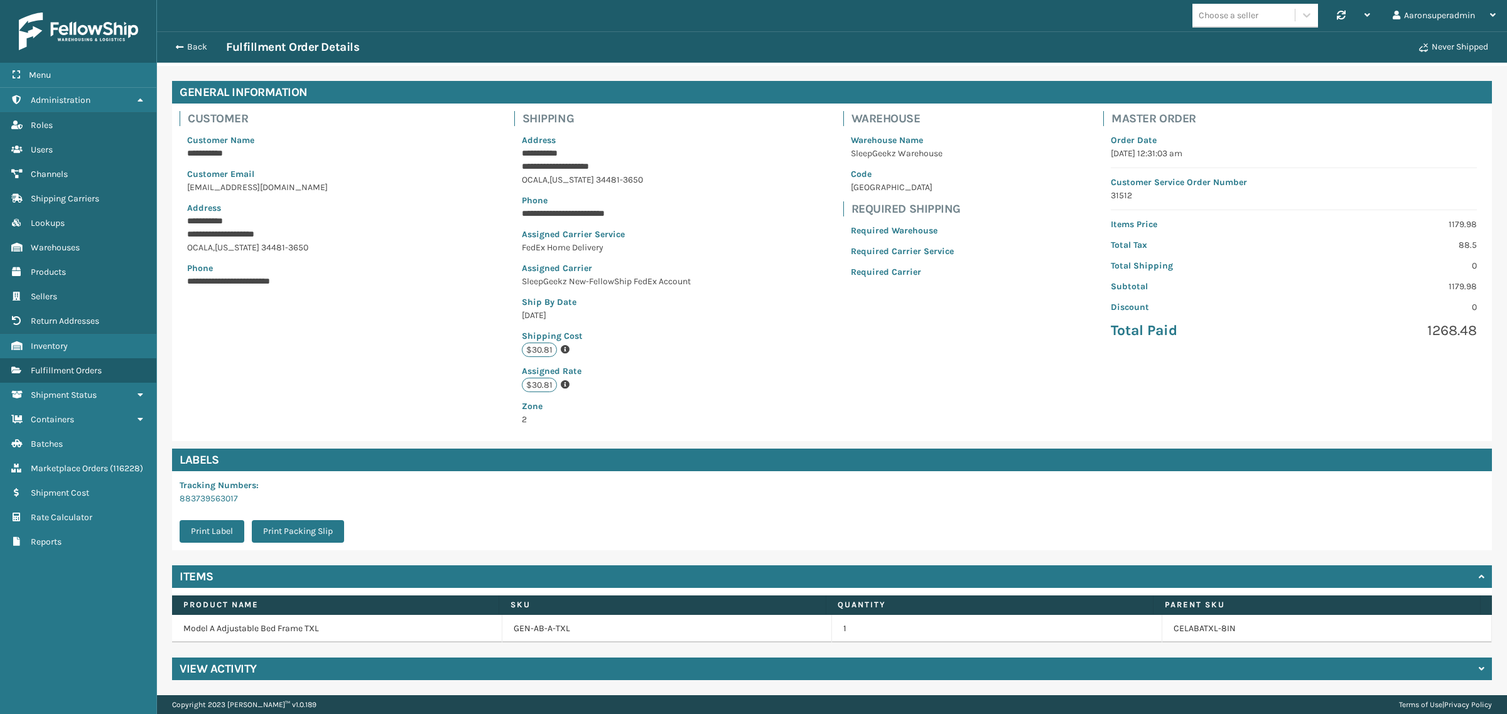
click at [268, 670] on div "View Activity" at bounding box center [832, 669] width 1320 height 23
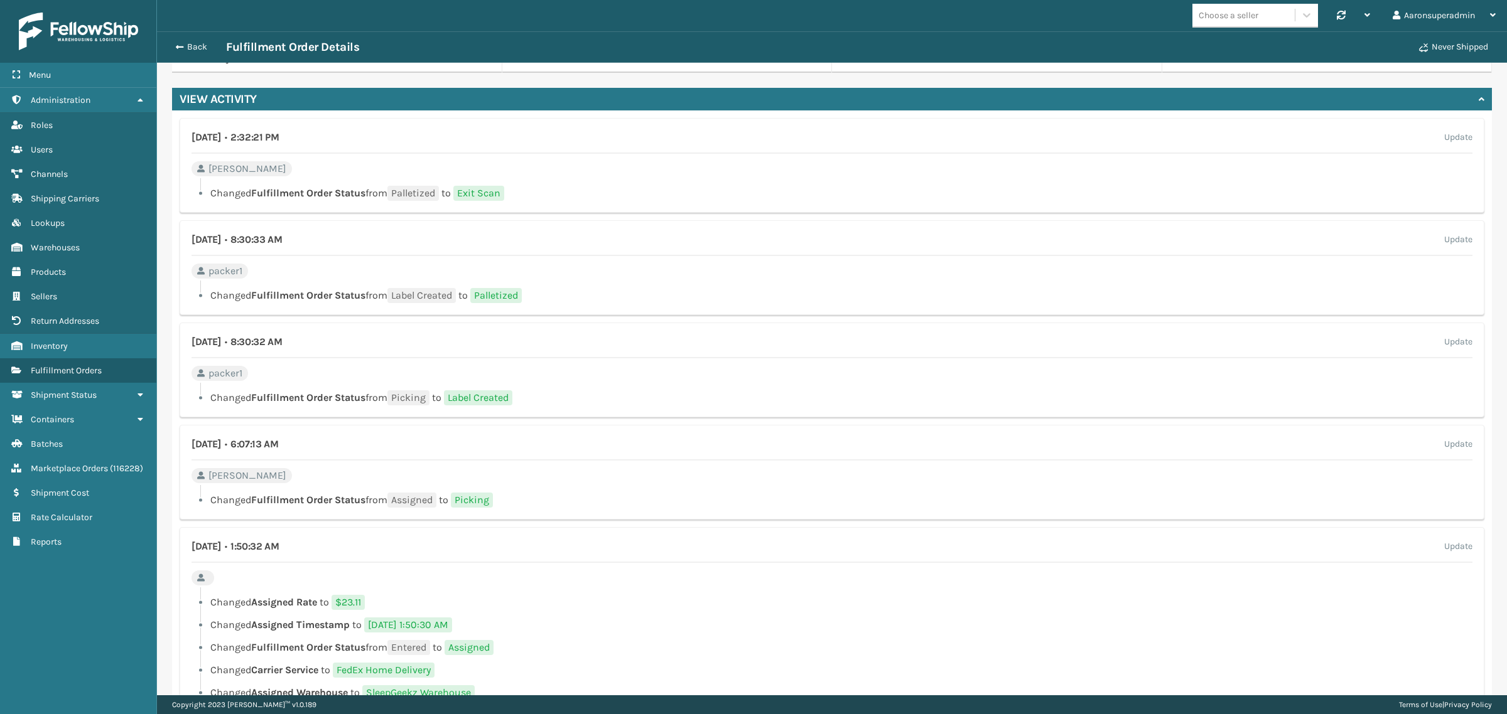
scroll to position [601, 0]
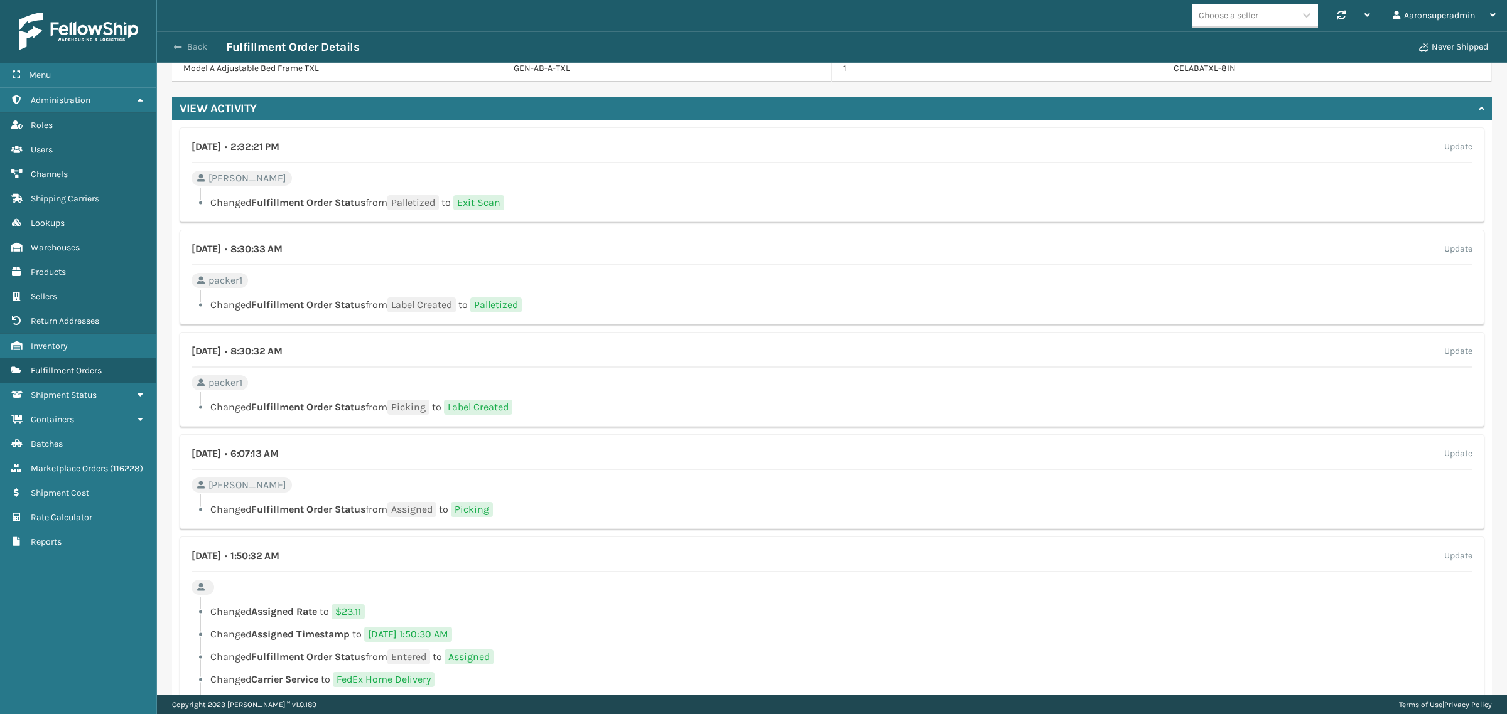
click at [189, 48] on button "Back" at bounding box center [197, 46] width 58 height 11
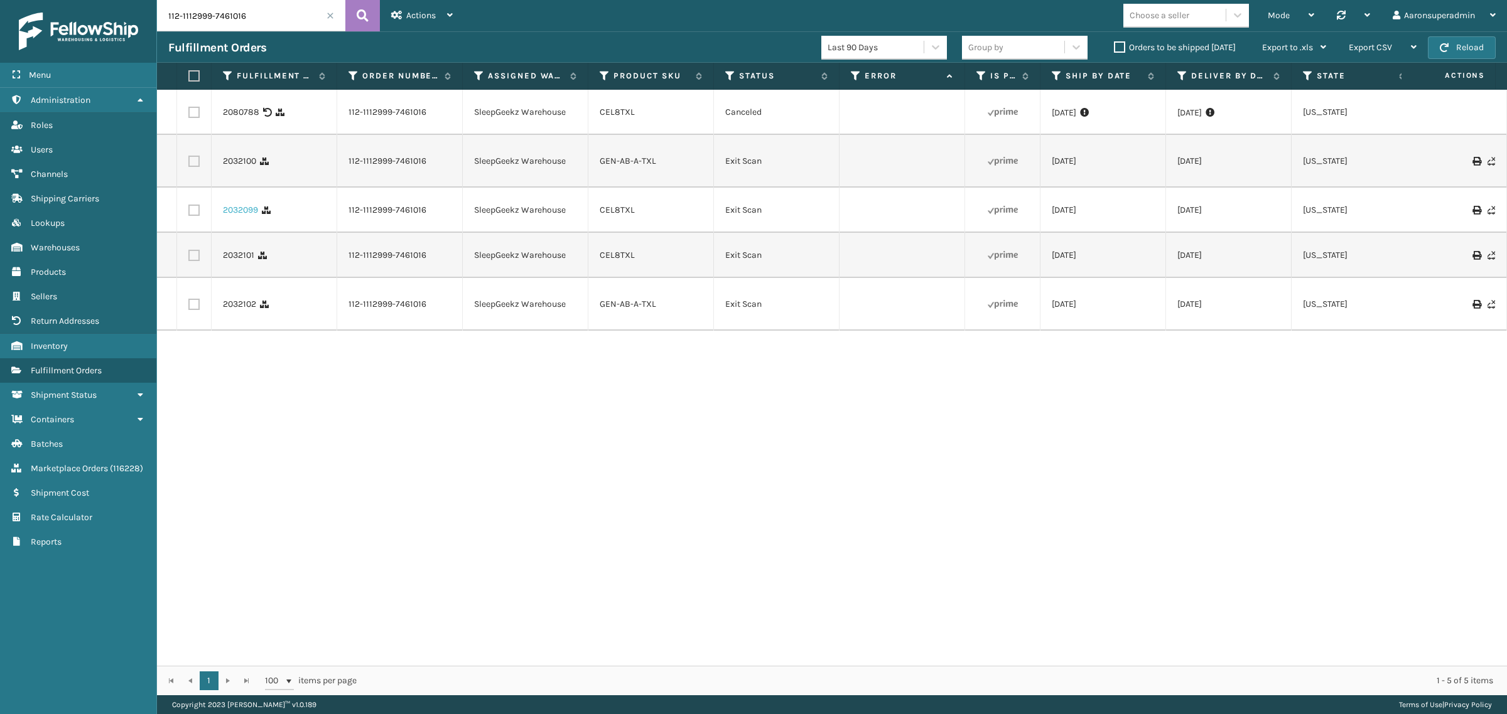
click at [223, 210] on link "2032099" at bounding box center [240, 210] width 35 height 13
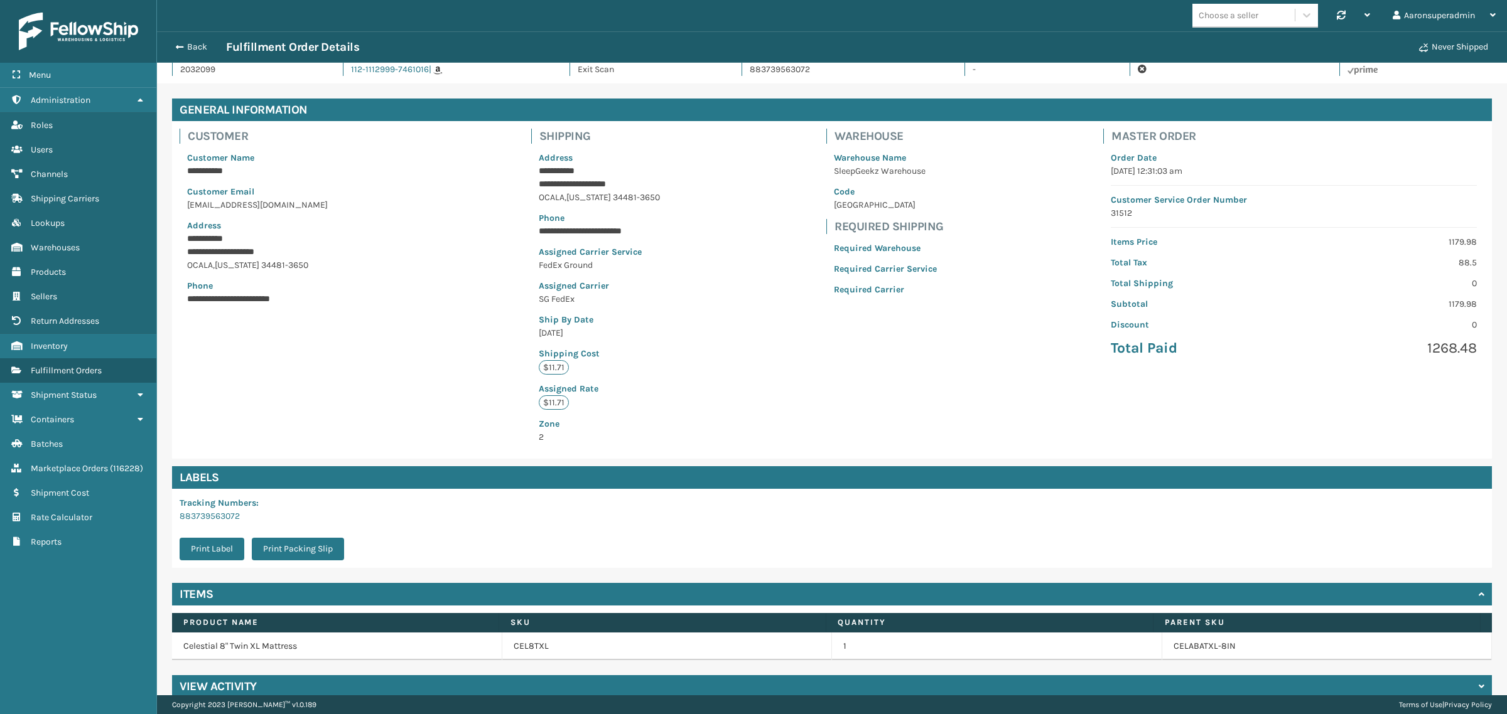
scroll to position [41, 0]
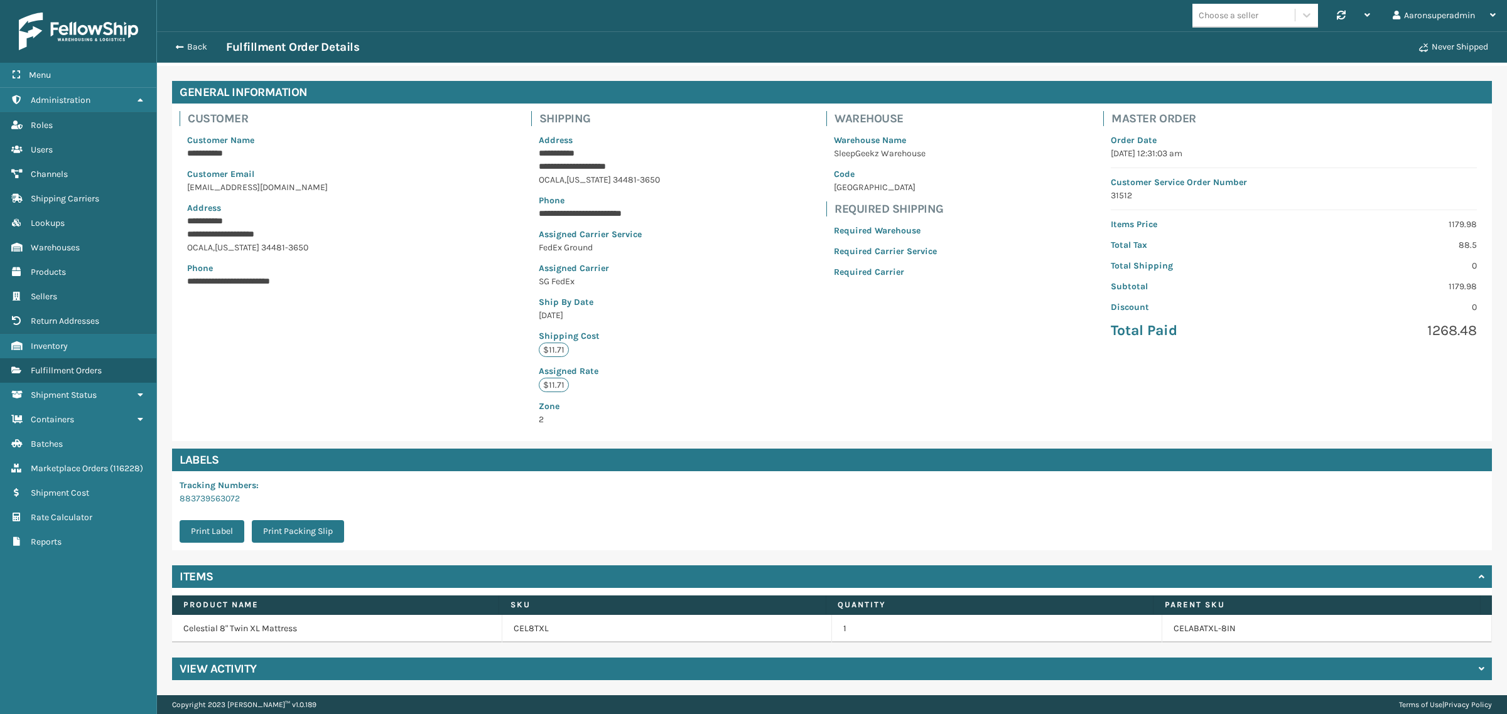
drag, startPoint x: 249, startPoint y: 667, endPoint x: 279, endPoint y: 657, distance: 32.2
click at [254, 667] on h4 "View Activity" at bounding box center [218, 669] width 77 height 15
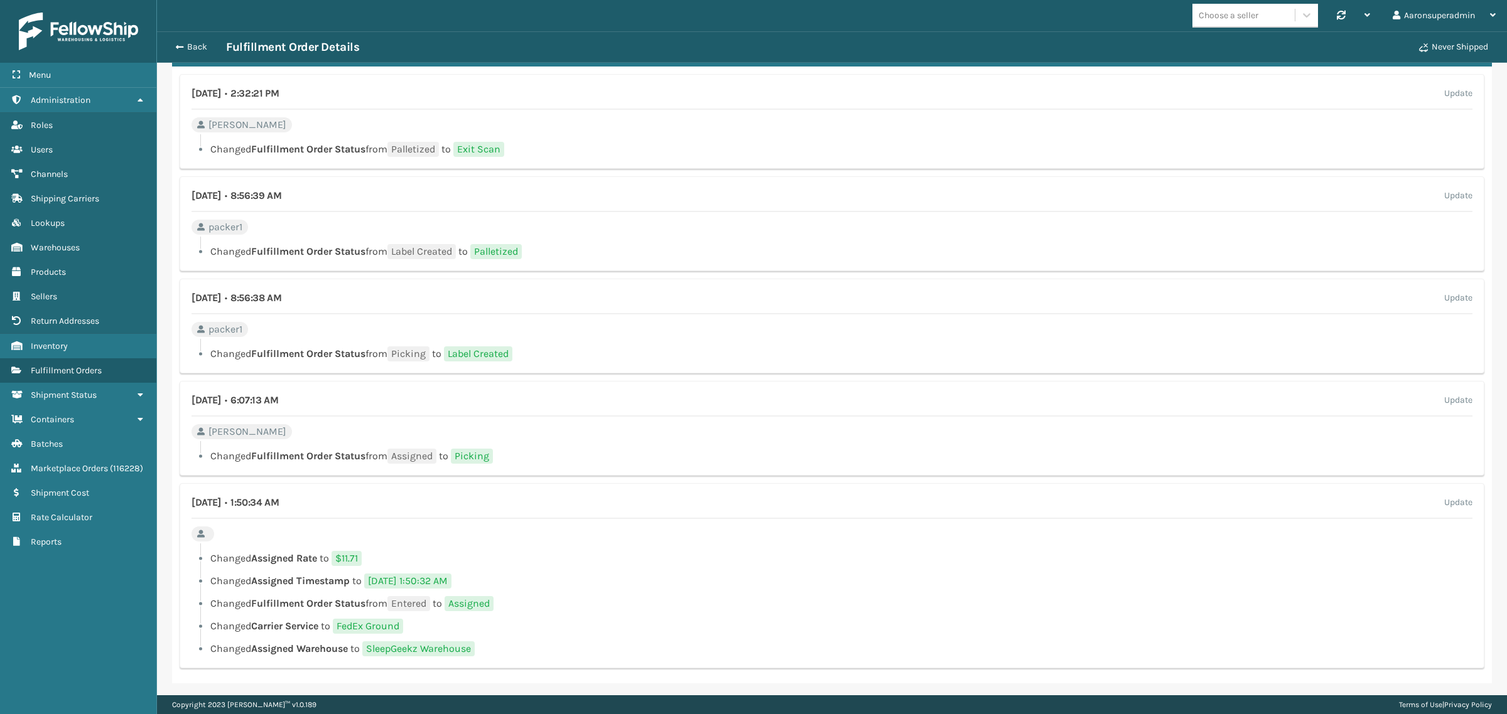
scroll to position [657, 0]
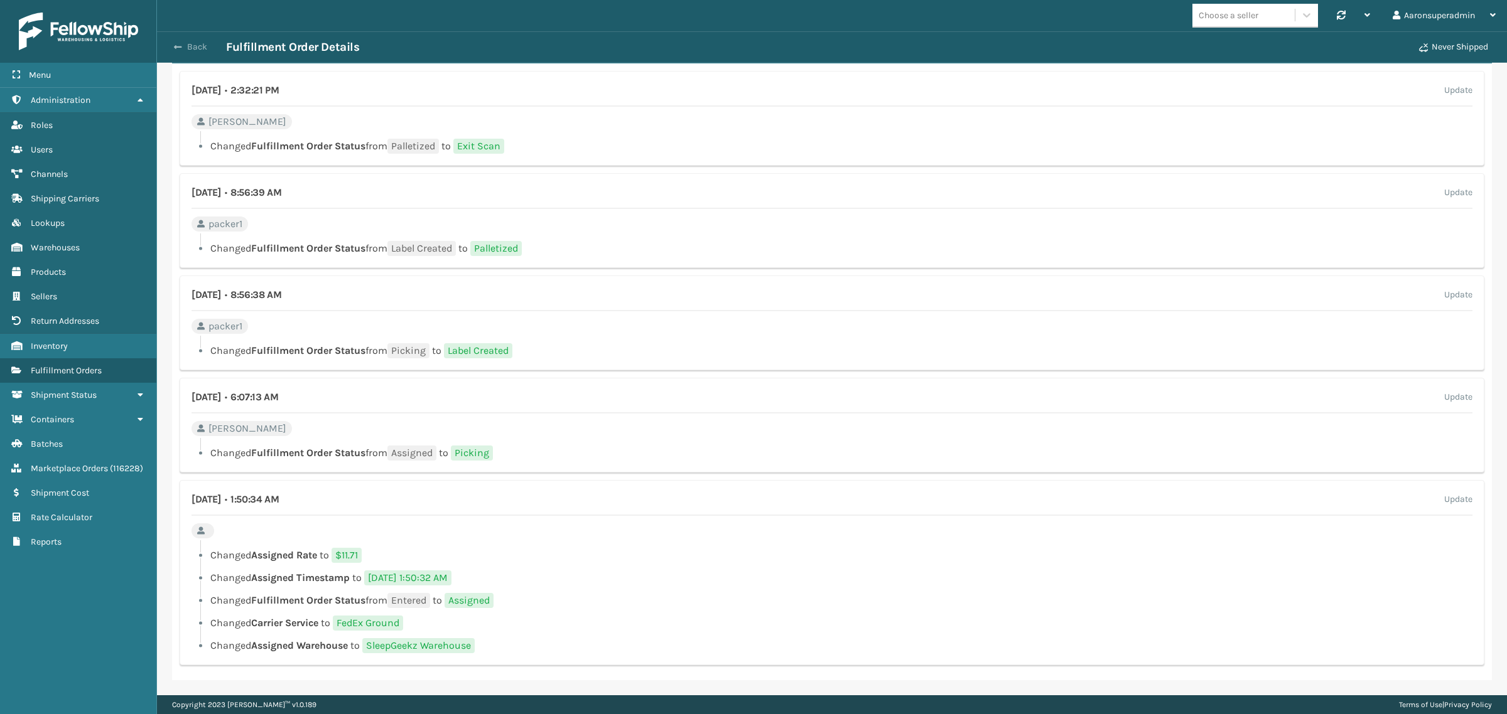
click at [183, 49] on button "Back" at bounding box center [197, 46] width 58 height 11
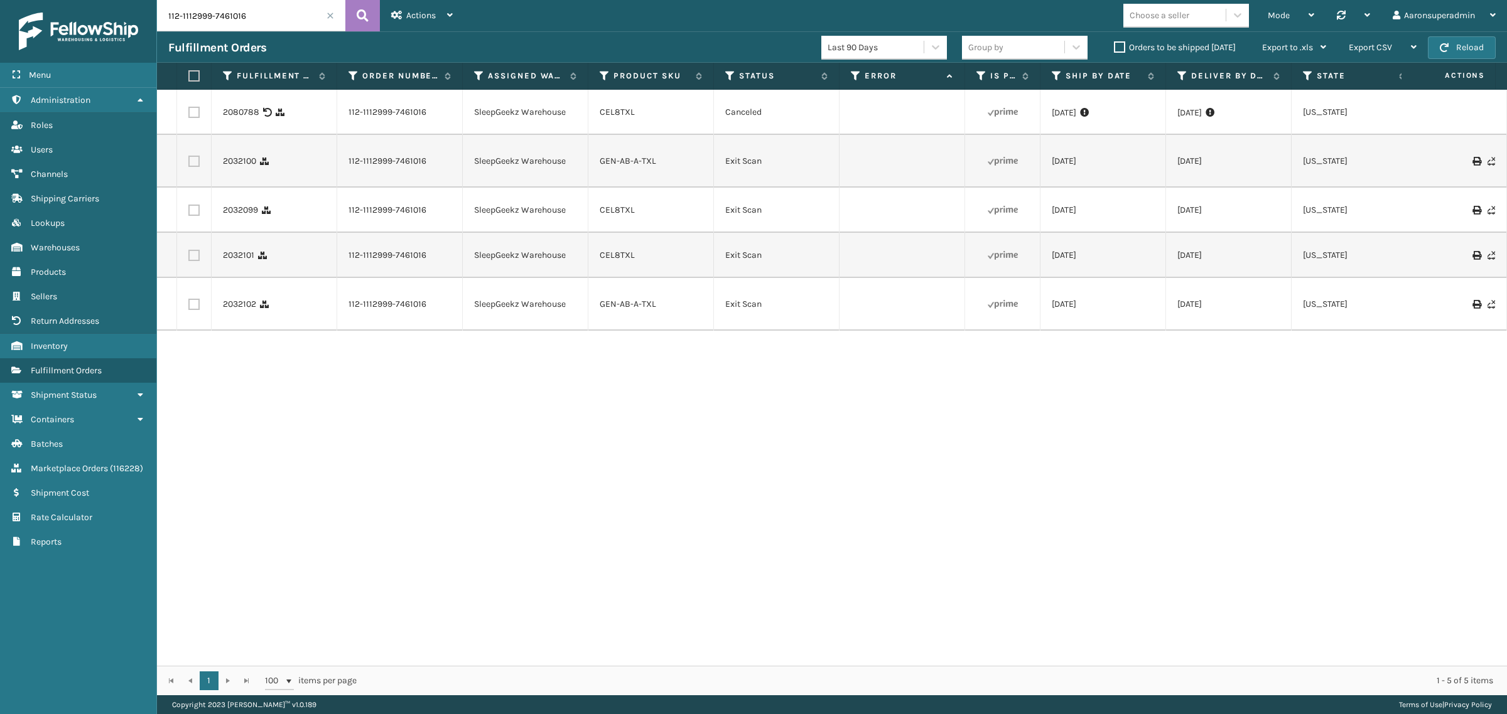
click at [1119, 49] on label "Orders to be shipped [DATE]" at bounding box center [1175, 47] width 122 height 11
click at [1114, 48] on input "Orders to be shipped [DATE]" at bounding box center [1114, 44] width 1 height 8
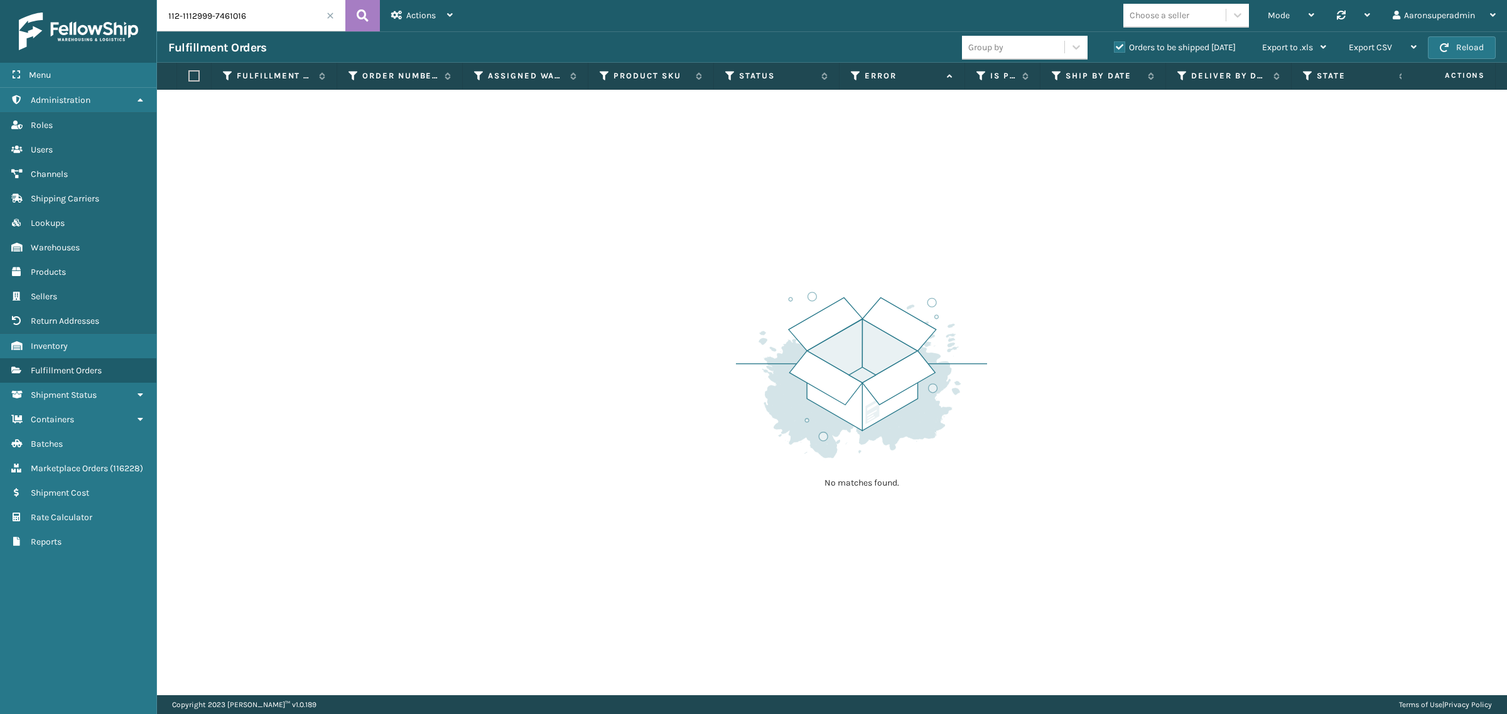
click at [333, 16] on span at bounding box center [330, 16] width 8 height 8
